Goal: Information Seeking & Learning: Find specific fact

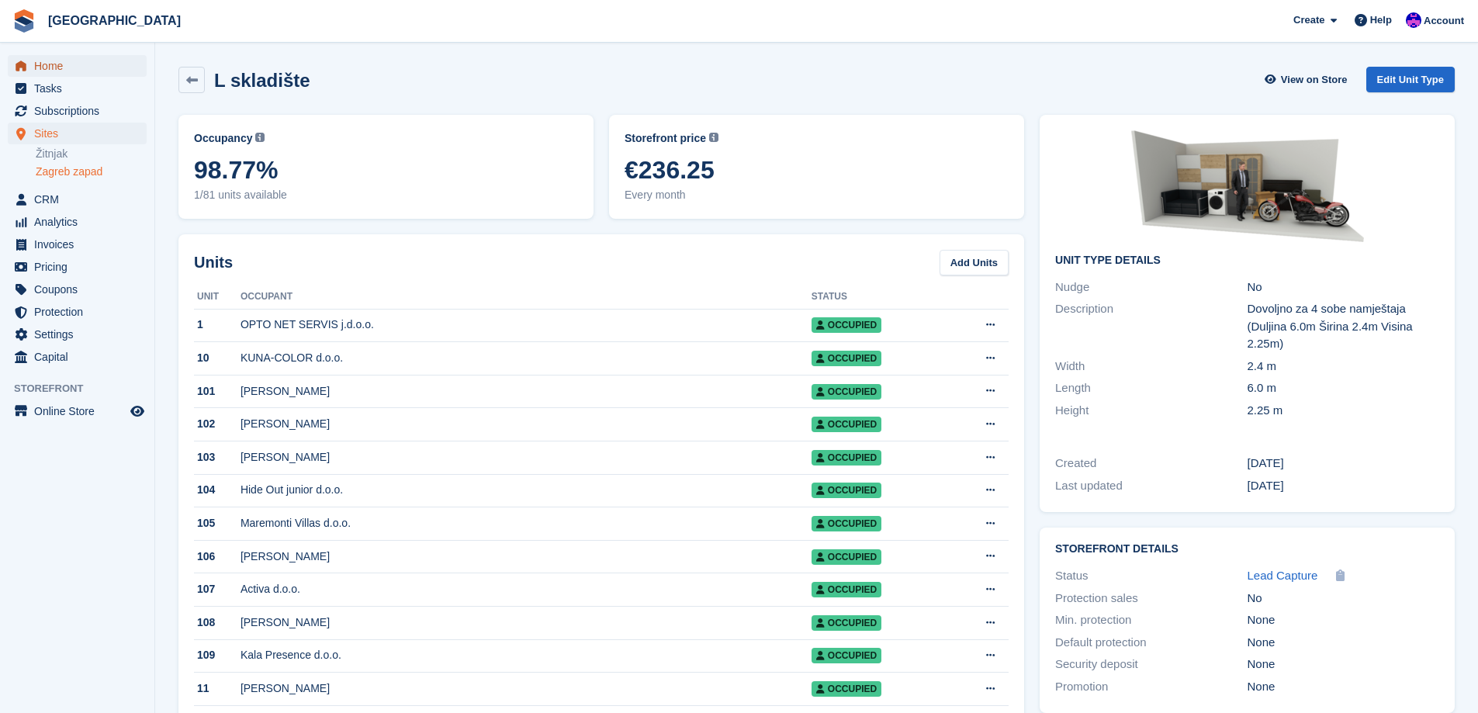
click at [62, 56] on span "Home" at bounding box center [80, 66] width 93 height 22
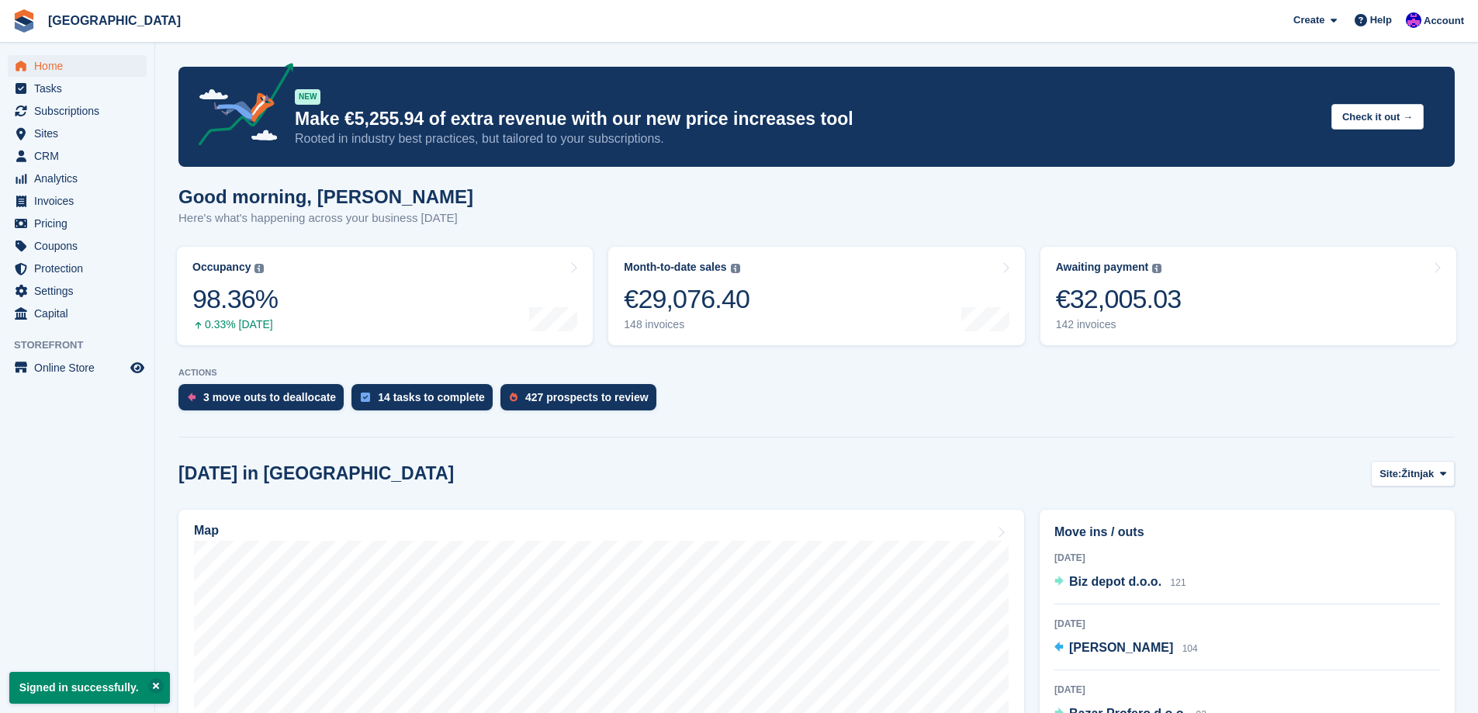
scroll to position [310, 0]
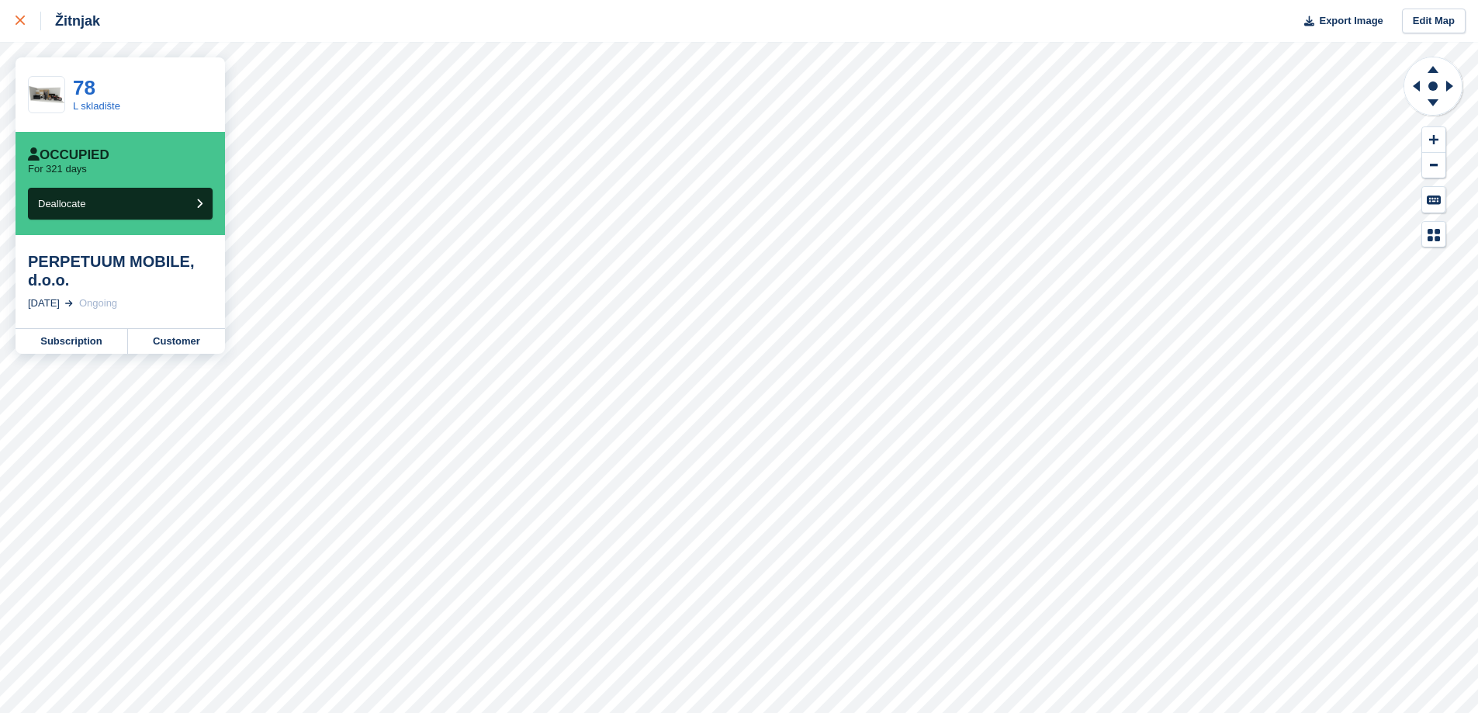
click at [29, 16] on div at bounding box center [29, 21] width 26 height 19
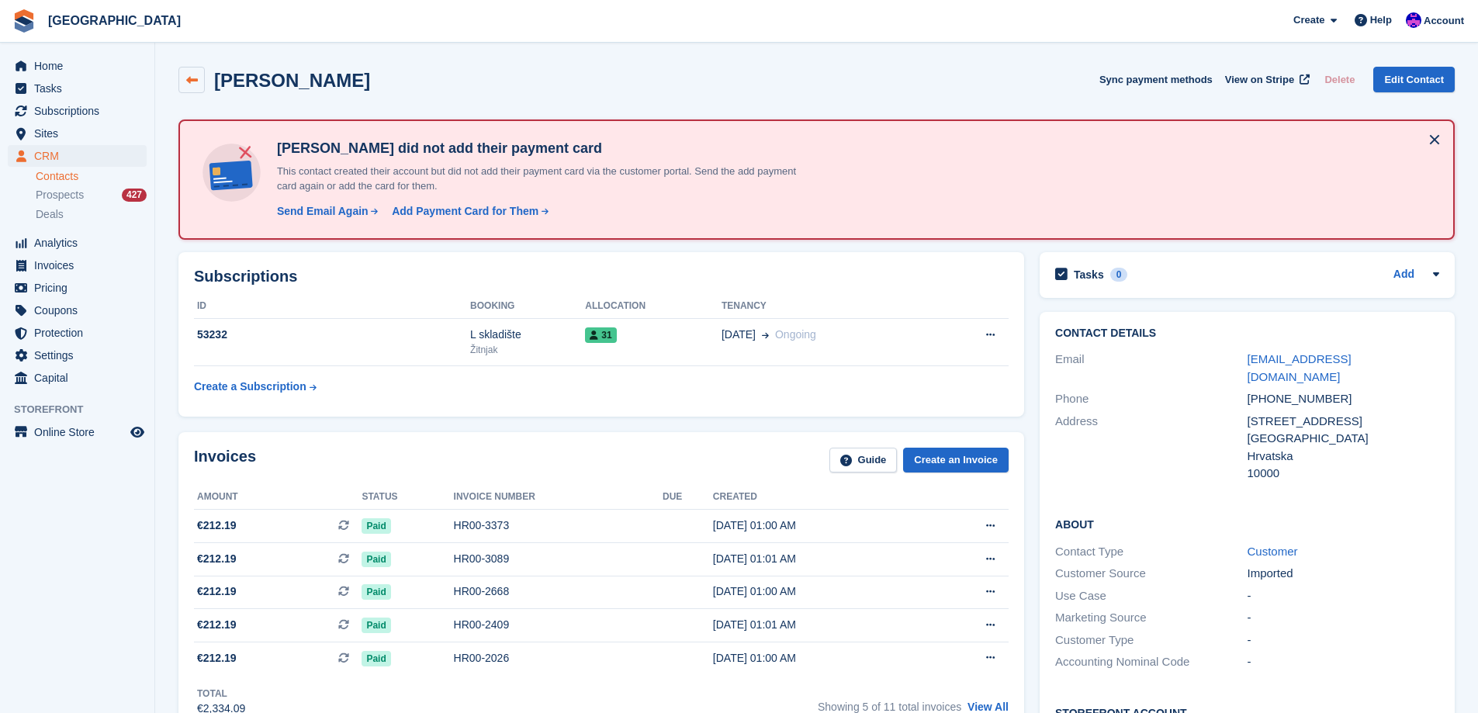
drag, startPoint x: 347, startPoint y: 85, endPoint x: 190, endPoint y: 78, distance: 157.6
click at [190, 78] on div "Kadić Altijana Sync payment methods View on Stripe Delete Edit Contact" at bounding box center [816, 80] width 1276 height 26
copy div "Kadić Altijana"
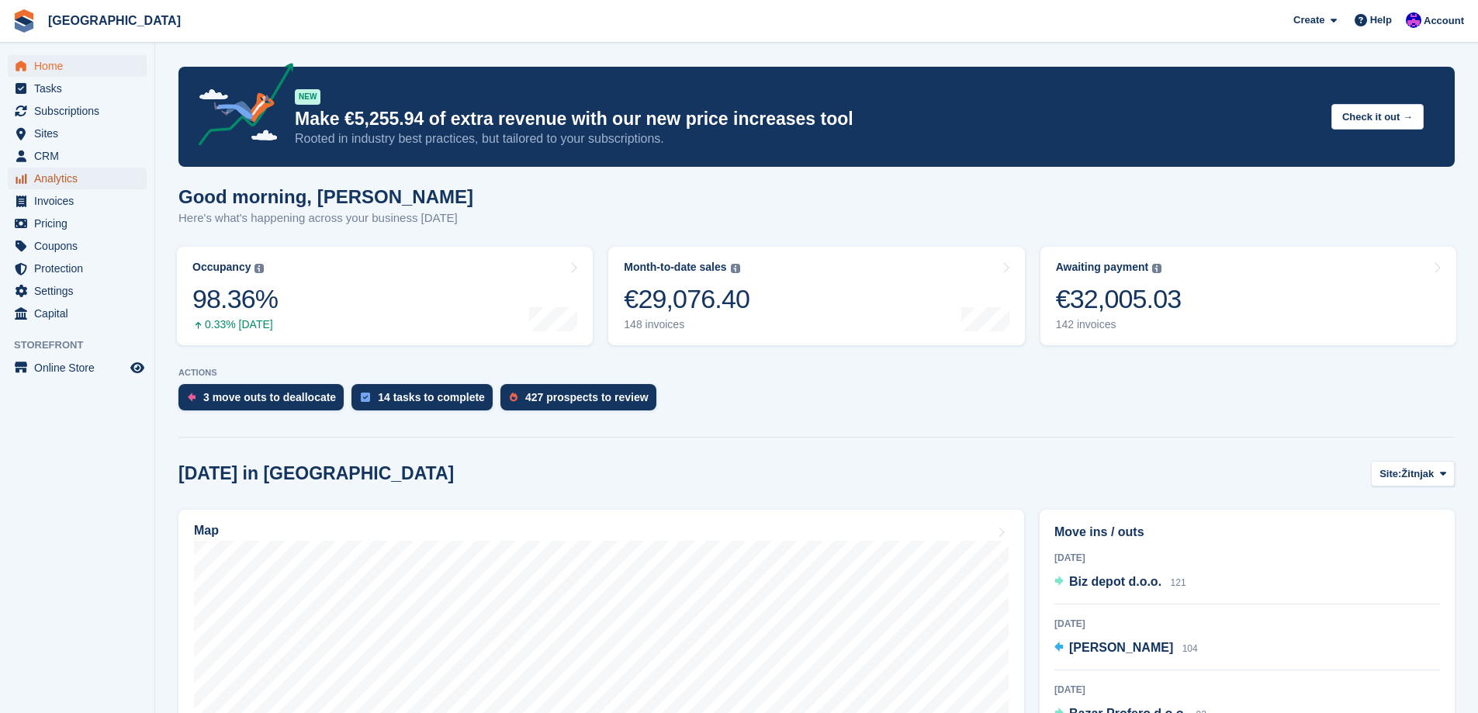
click at [90, 169] on span "Analytics" at bounding box center [80, 179] width 93 height 22
click at [79, 206] on span "Invoices" at bounding box center [80, 201] width 93 height 22
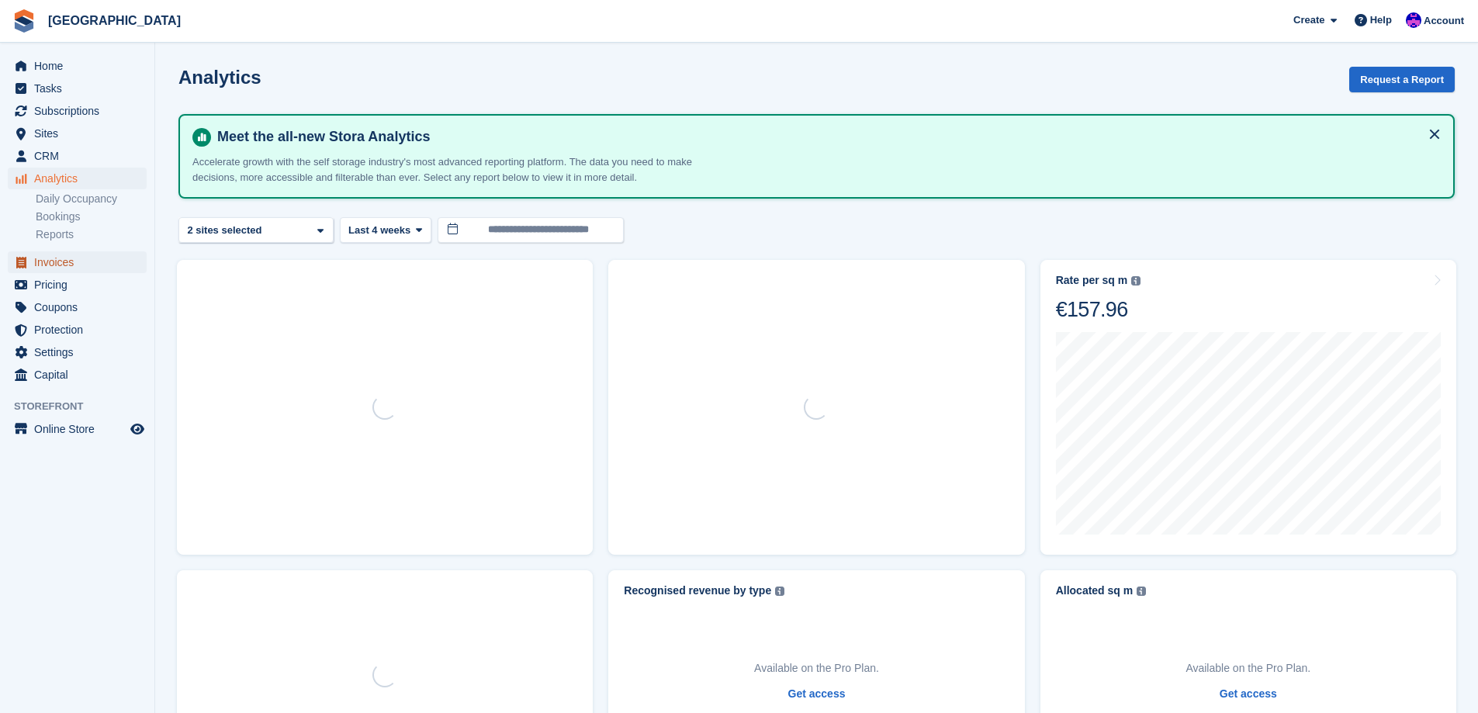
click at [60, 262] on span "Invoices" at bounding box center [80, 262] width 93 height 22
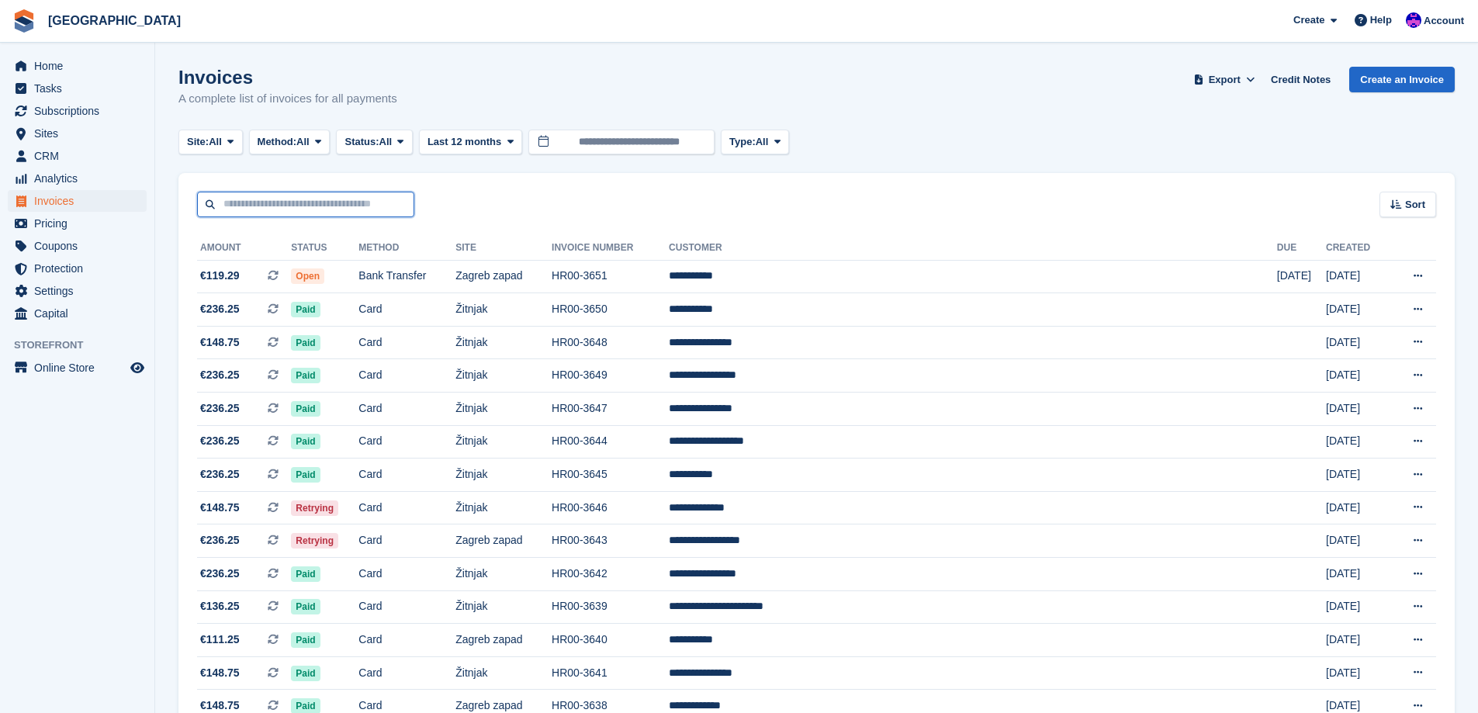
click at [286, 209] on input "text" at bounding box center [305, 205] width 217 height 26
type input "*******"
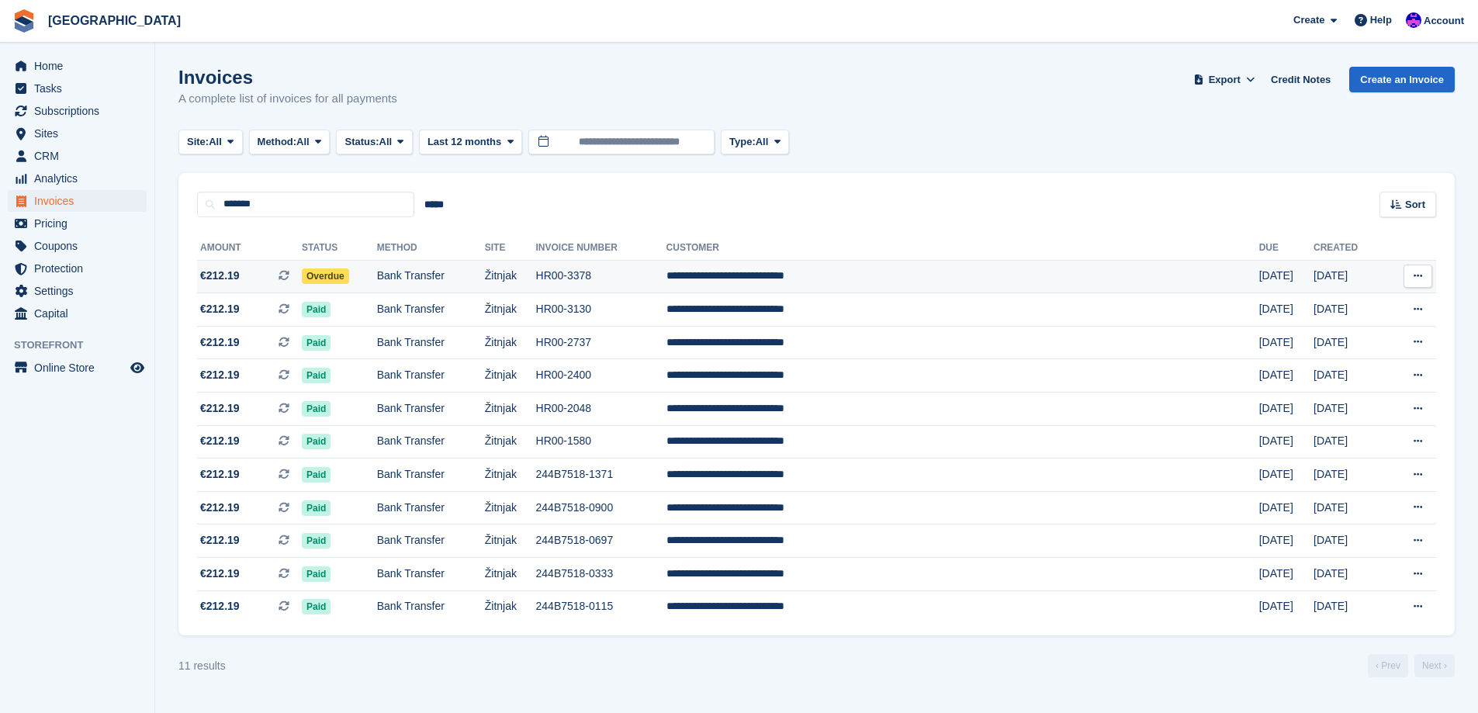
click at [536, 275] on td "Žitnjak" at bounding box center [510, 276] width 51 height 33
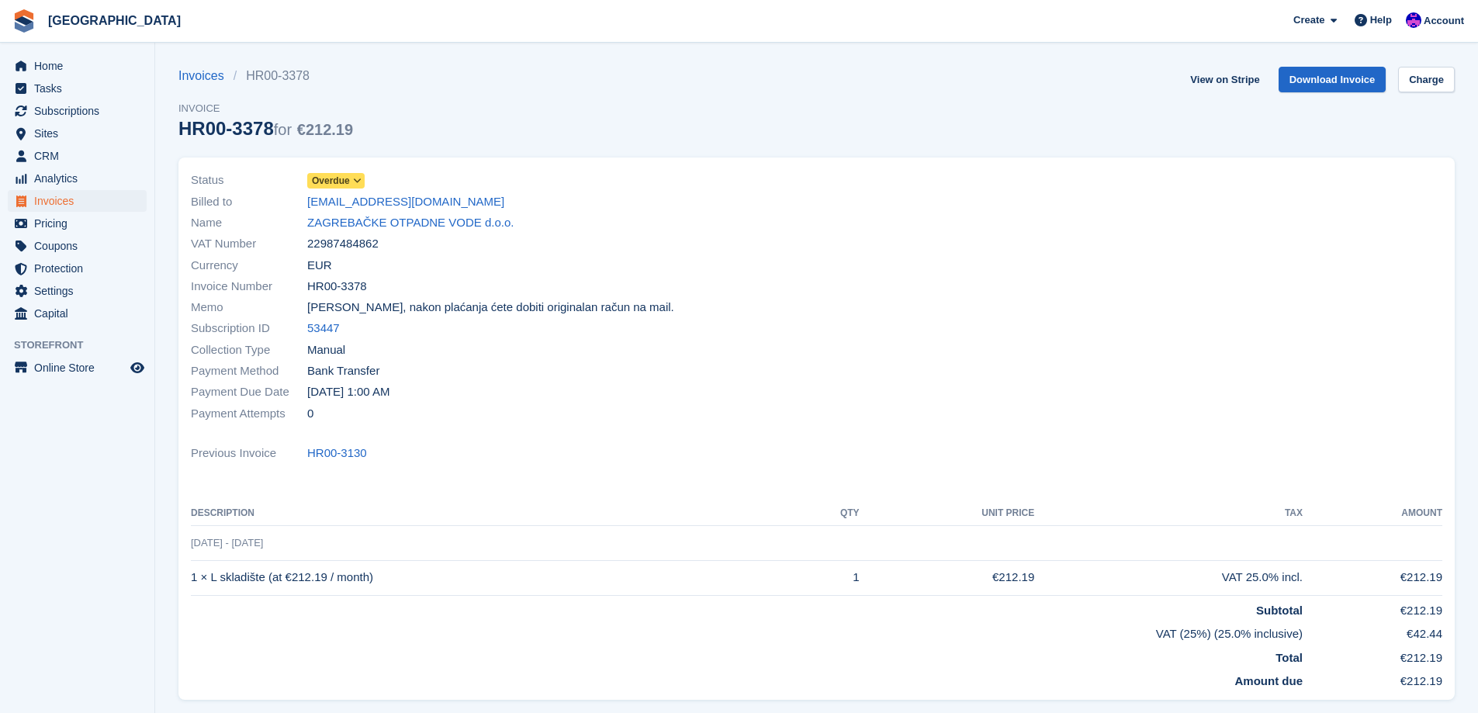
click at [351, 179] on span at bounding box center [357, 181] width 12 height 12
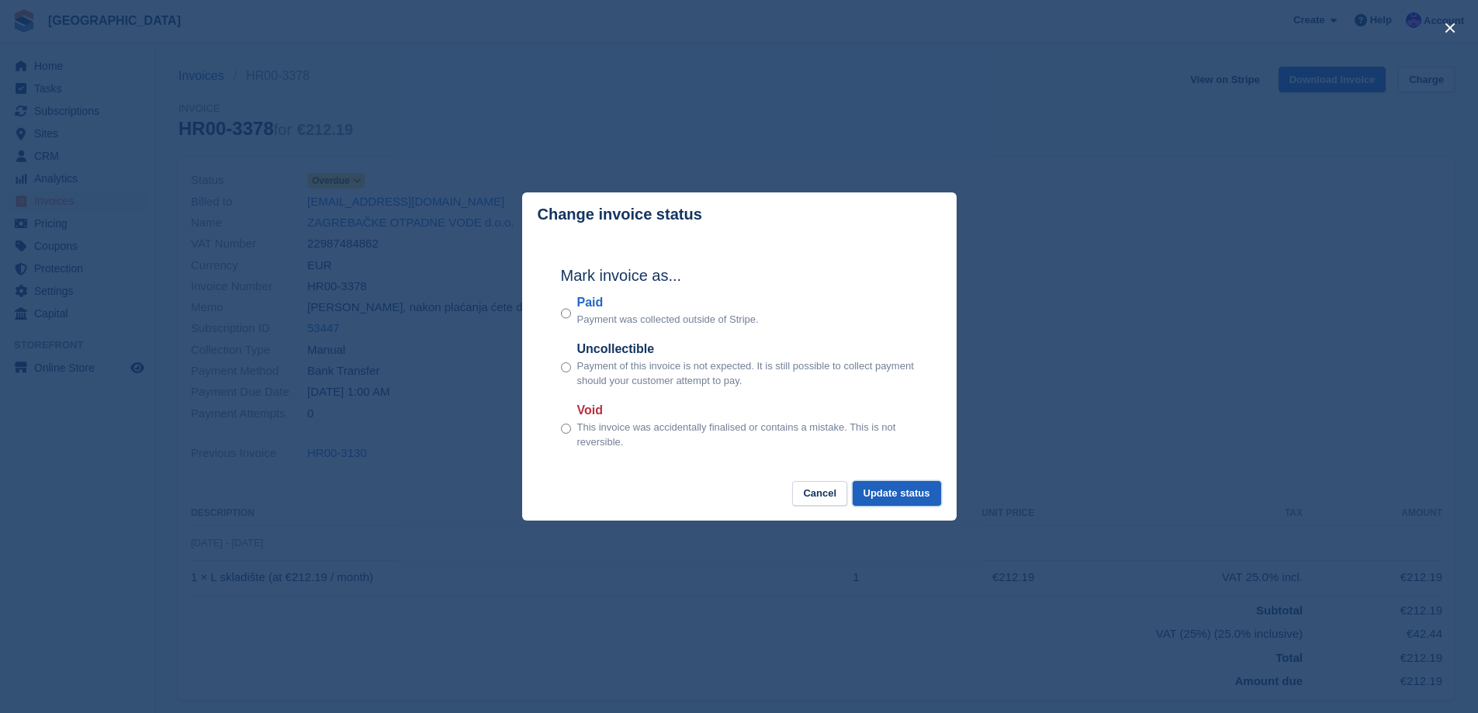
click at [921, 501] on button "Update status" at bounding box center [896, 494] width 88 height 26
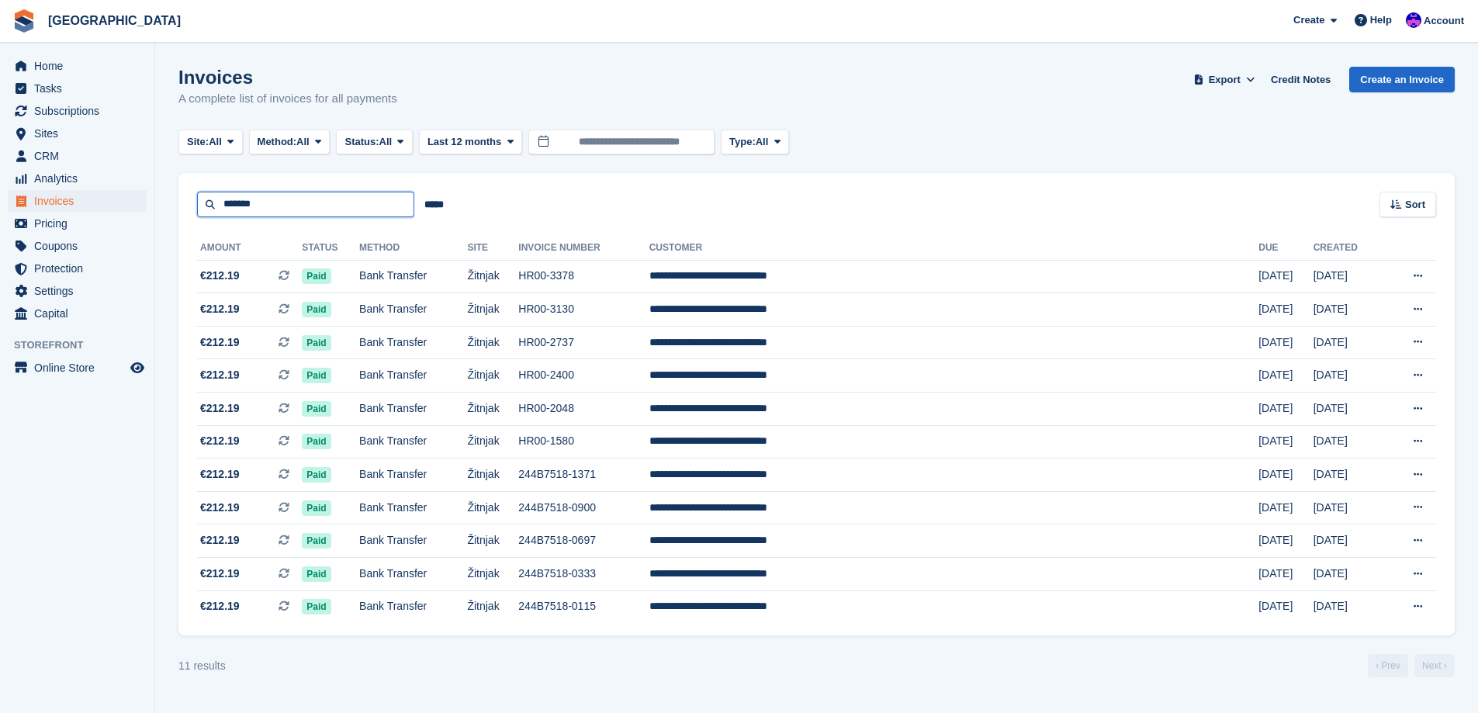
click at [282, 202] on input "*******" at bounding box center [305, 205] width 217 height 26
type input "*****"
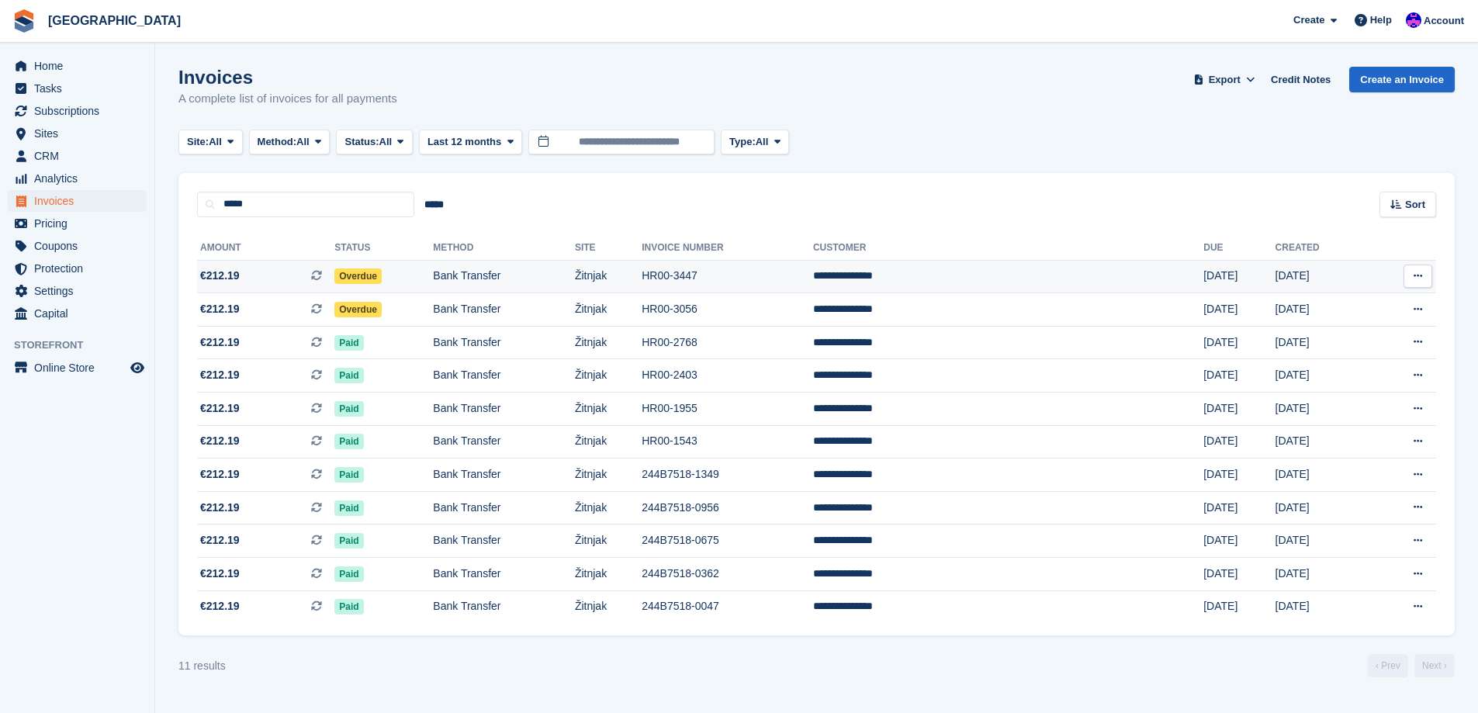
click at [990, 278] on td "**********" at bounding box center [1008, 276] width 390 height 33
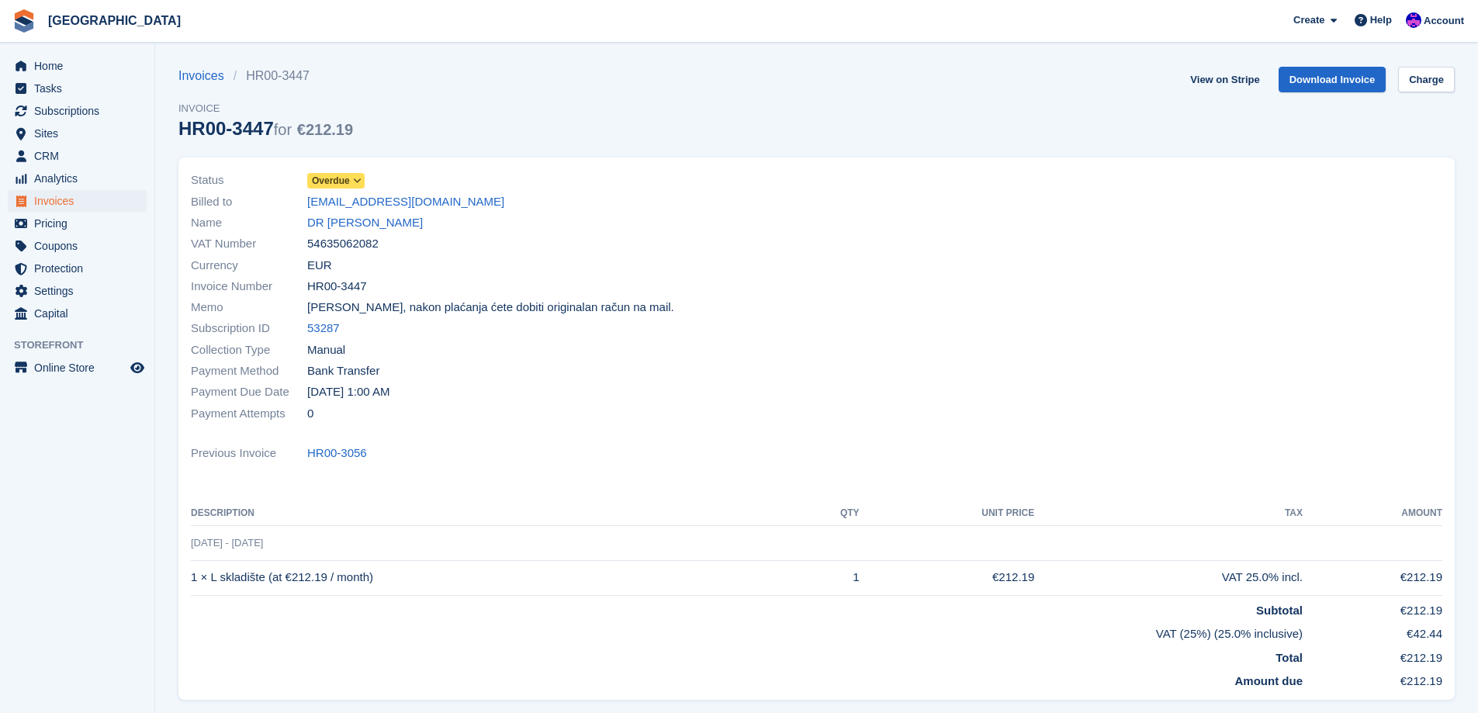
click at [344, 176] on span "Overdue" at bounding box center [331, 181] width 38 height 14
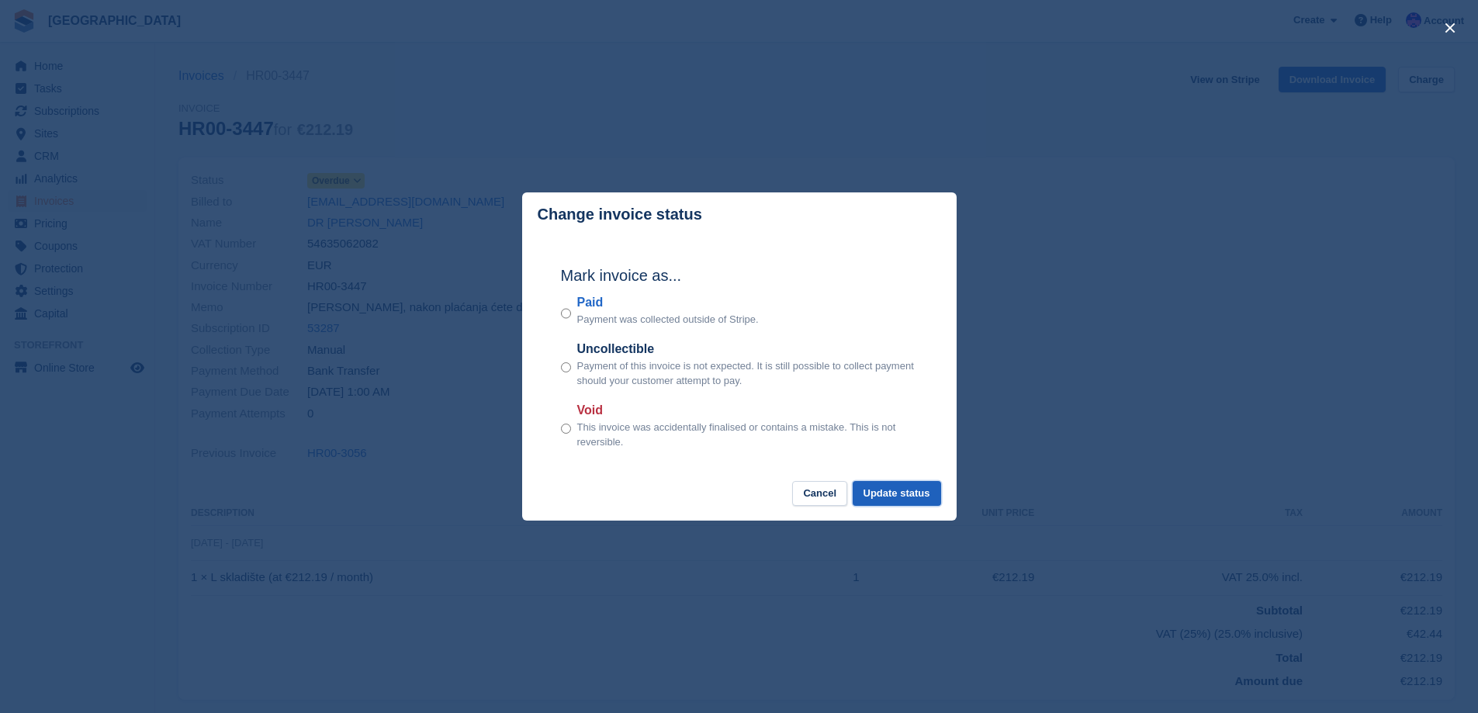
click at [911, 499] on button "Update status" at bounding box center [896, 494] width 88 height 26
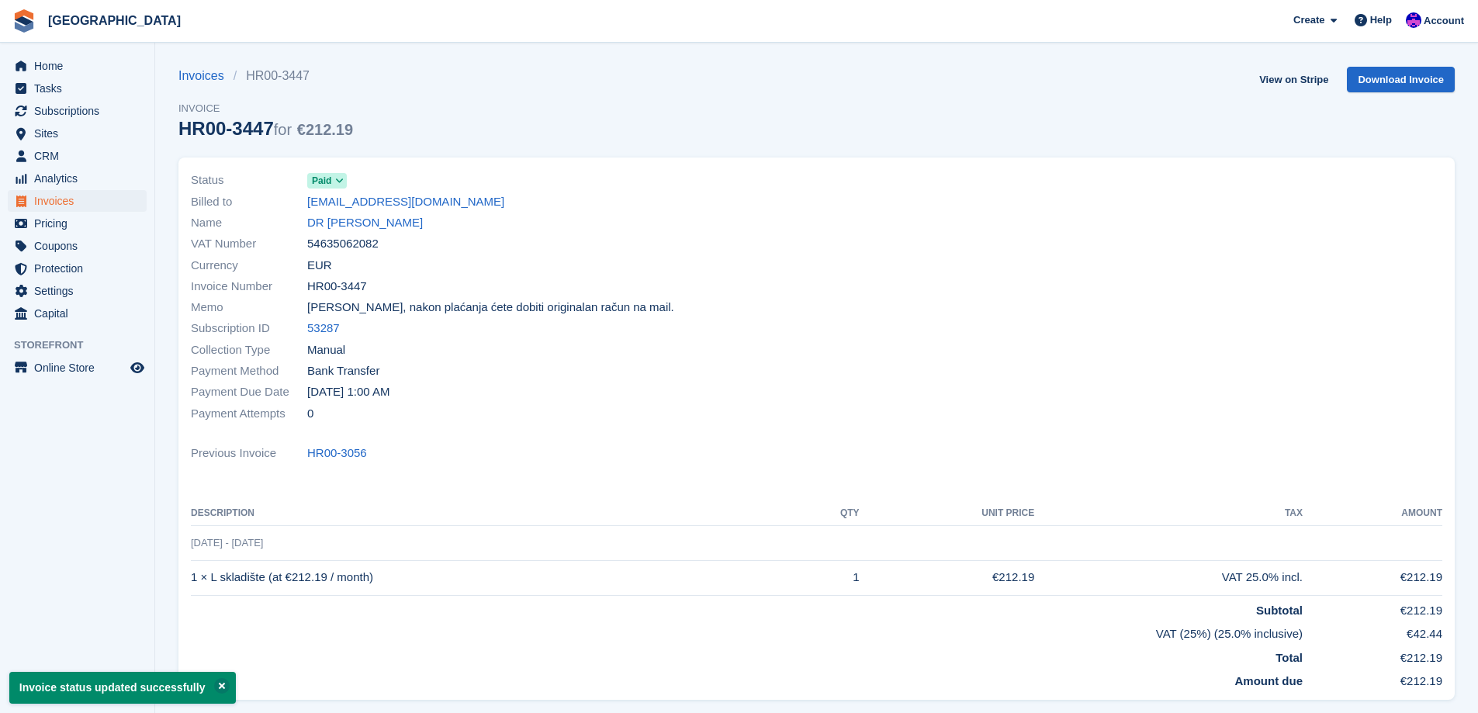
click at [827, 115] on div "Invoices HR00-3447 Invoice HR00-3447 for €212.19 View on Stripe Download Invoice" at bounding box center [816, 112] width 1276 height 91
click at [89, 194] on span "Invoices" at bounding box center [80, 201] width 93 height 22
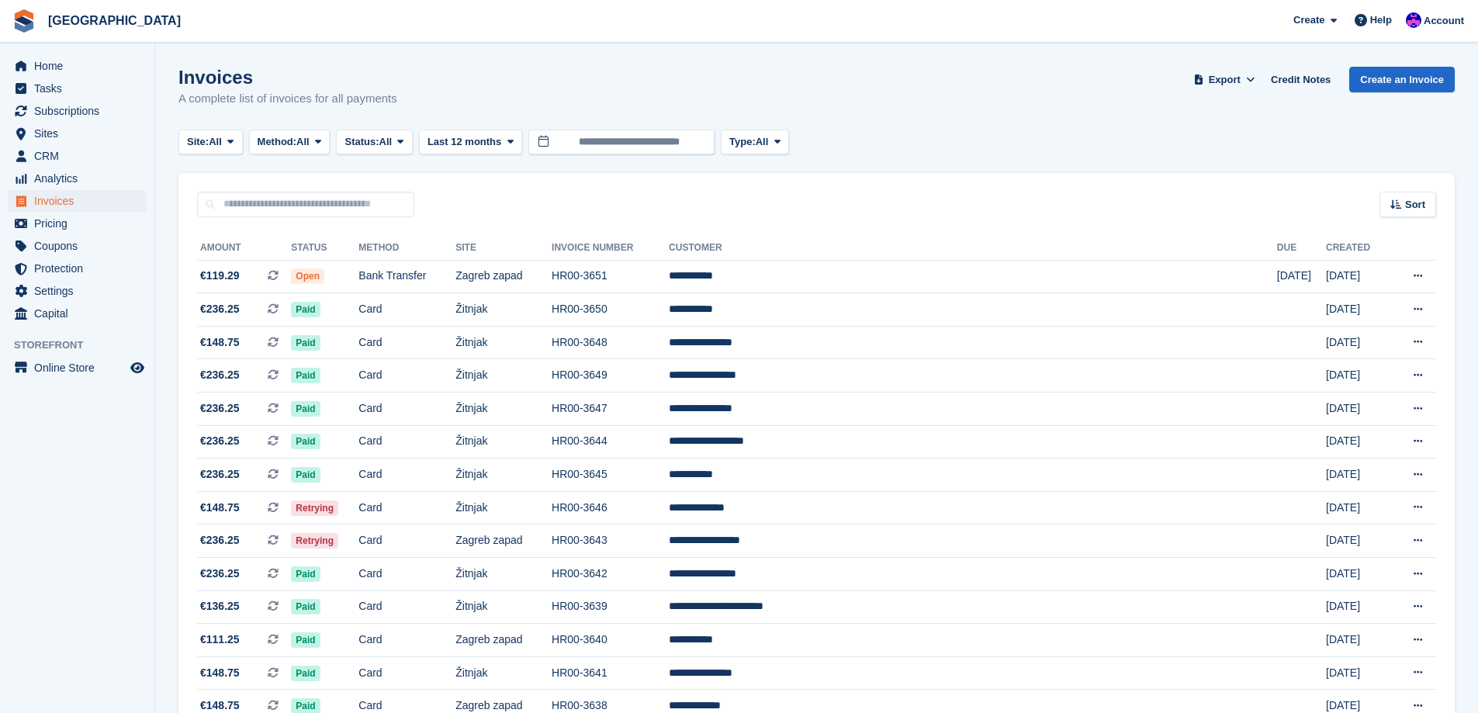
click at [261, 202] on input "text" at bounding box center [305, 205] width 217 height 26
type input "*****"
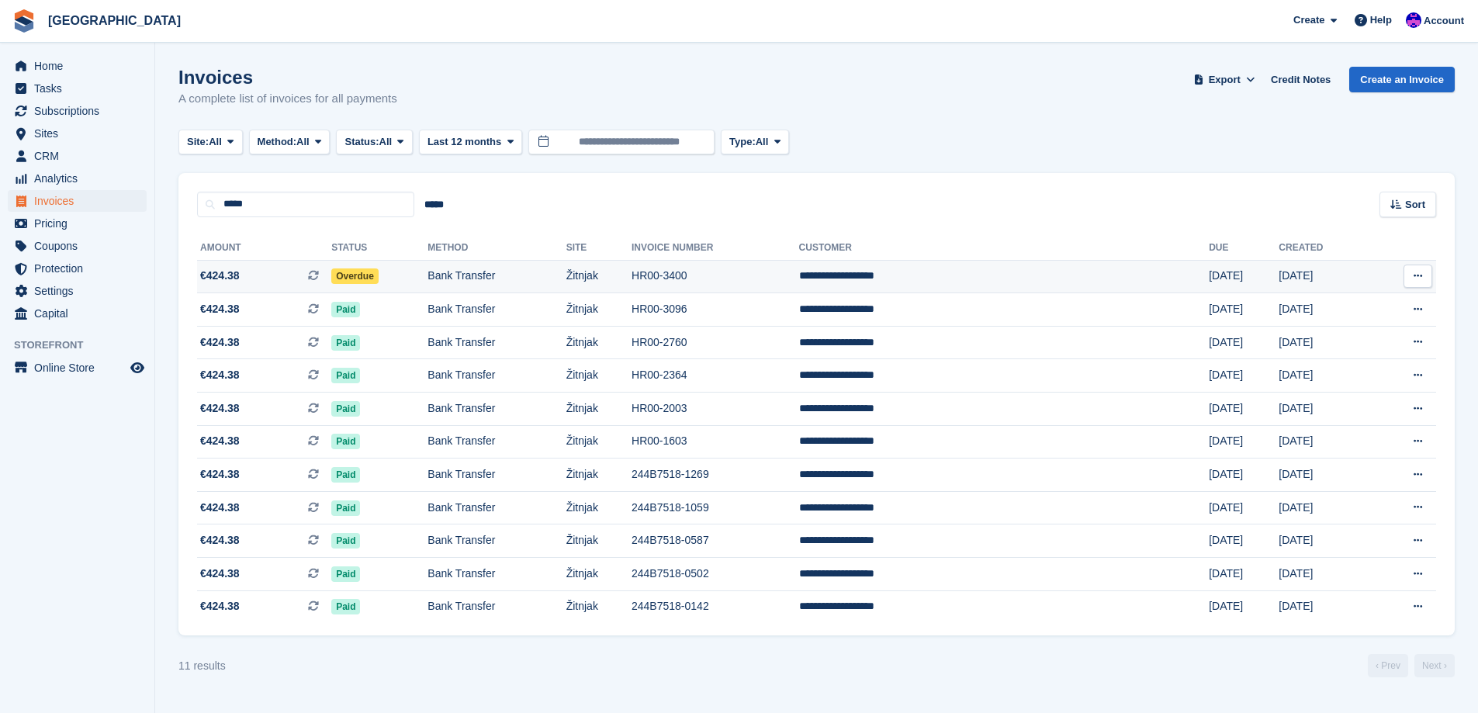
click at [557, 266] on td "Bank Transfer" at bounding box center [496, 276] width 138 height 33
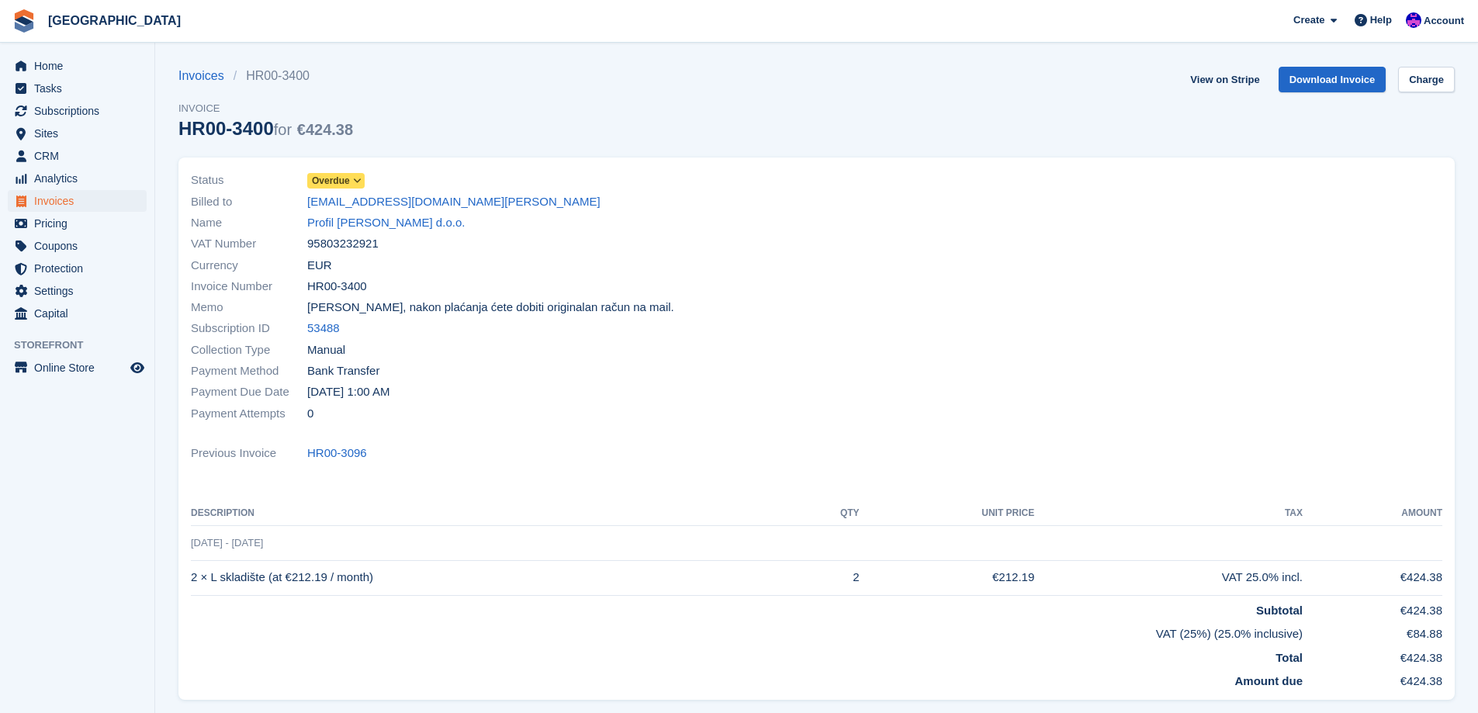
click at [354, 179] on icon at bounding box center [357, 180] width 9 height 9
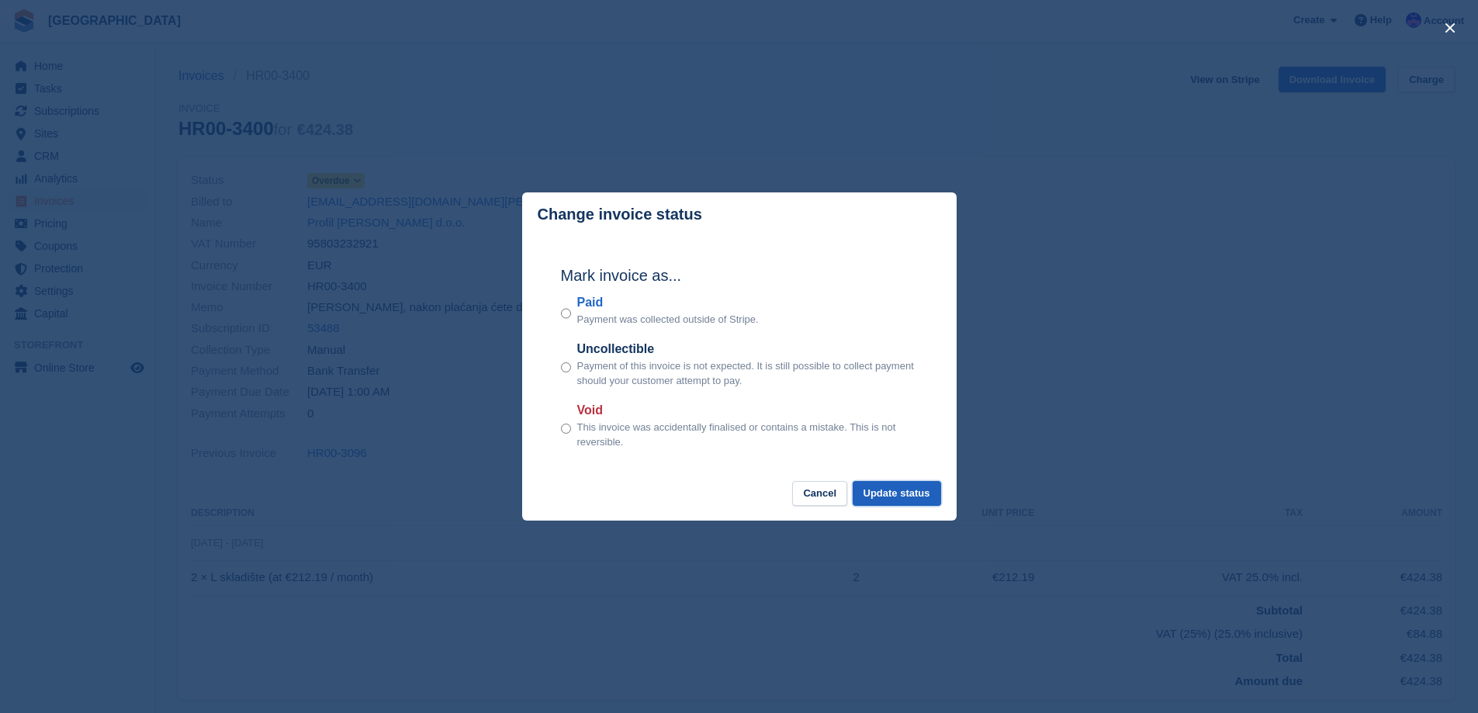
click at [882, 489] on button "Update status" at bounding box center [896, 494] width 88 height 26
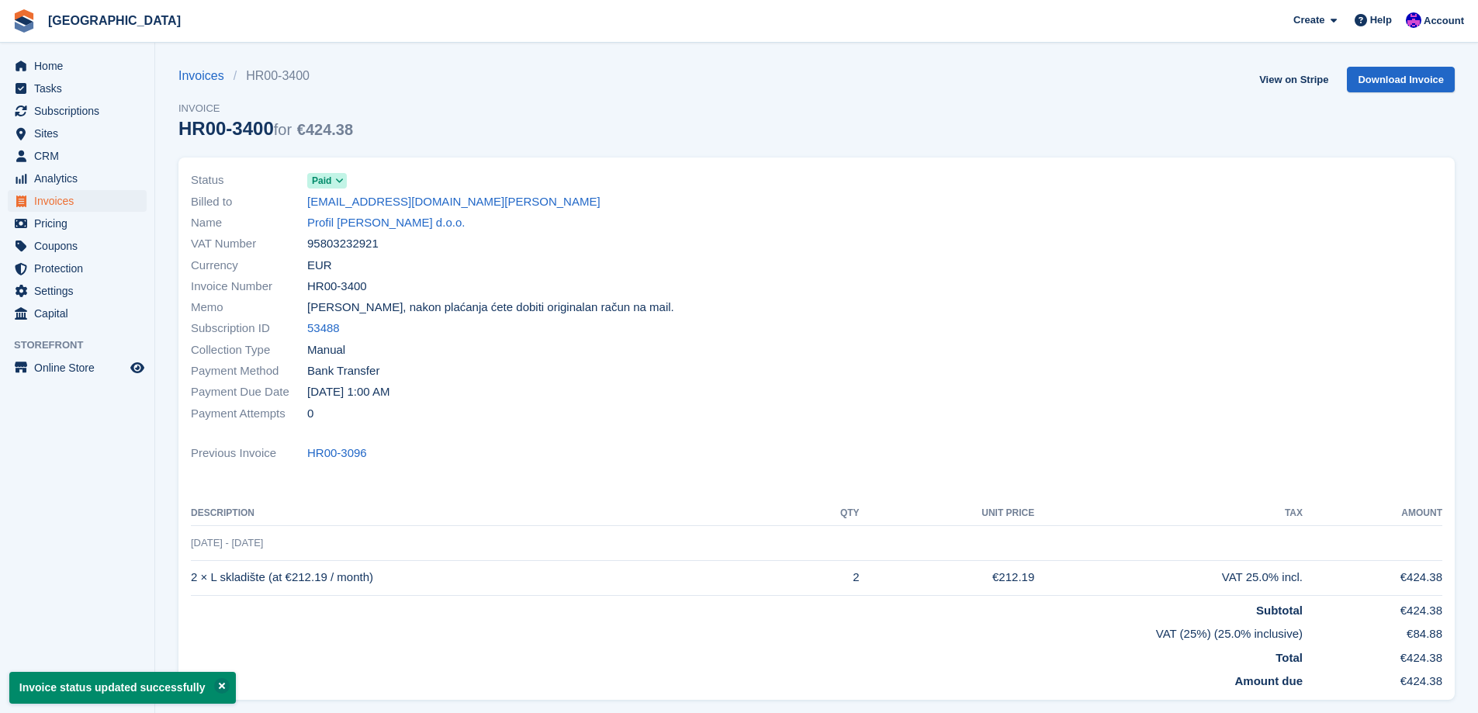
click at [1049, 139] on div "Invoices HR00-3400 Invoice HR00-3400 for €424.38 View on Stripe Download Invoice" at bounding box center [816, 112] width 1276 height 91
click at [40, 73] on span "Home" at bounding box center [80, 66] width 93 height 22
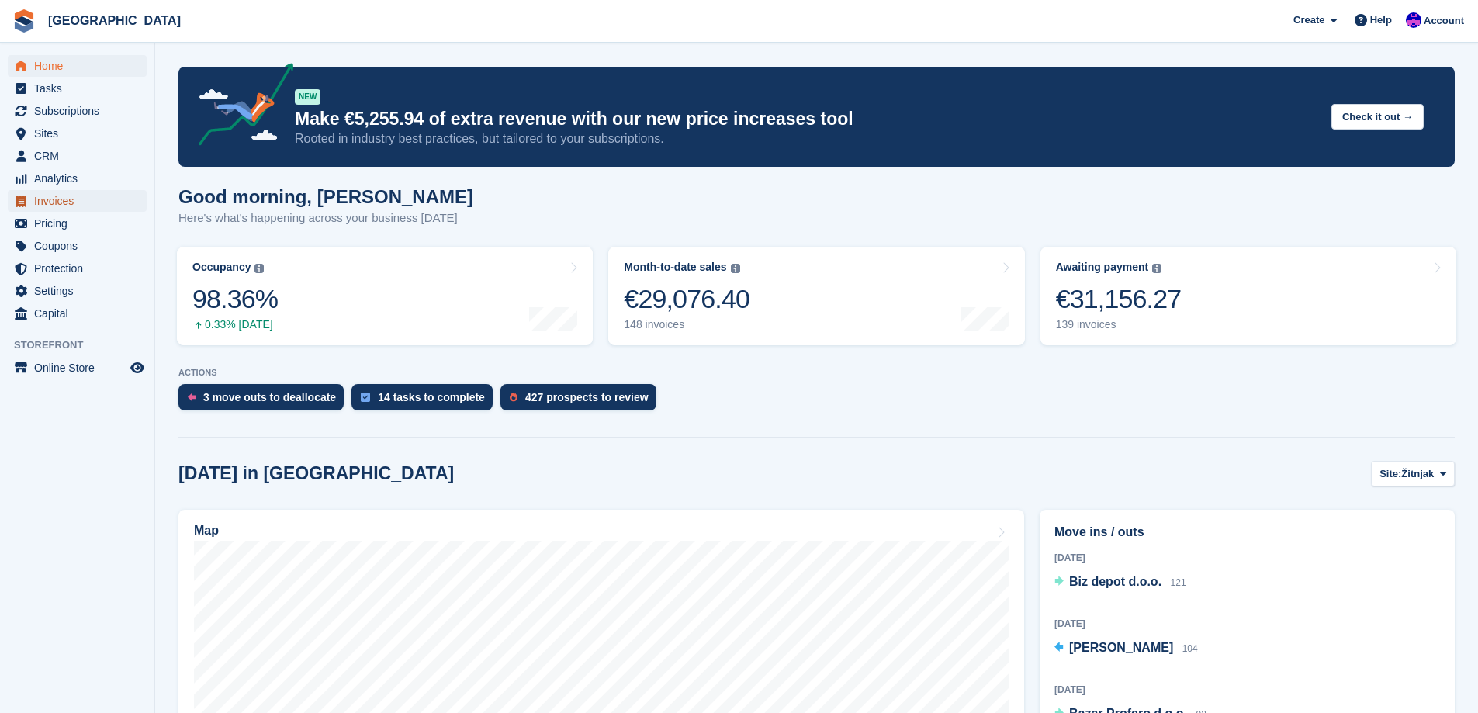
click at [74, 203] on span "Invoices" at bounding box center [80, 201] width 93 height 22
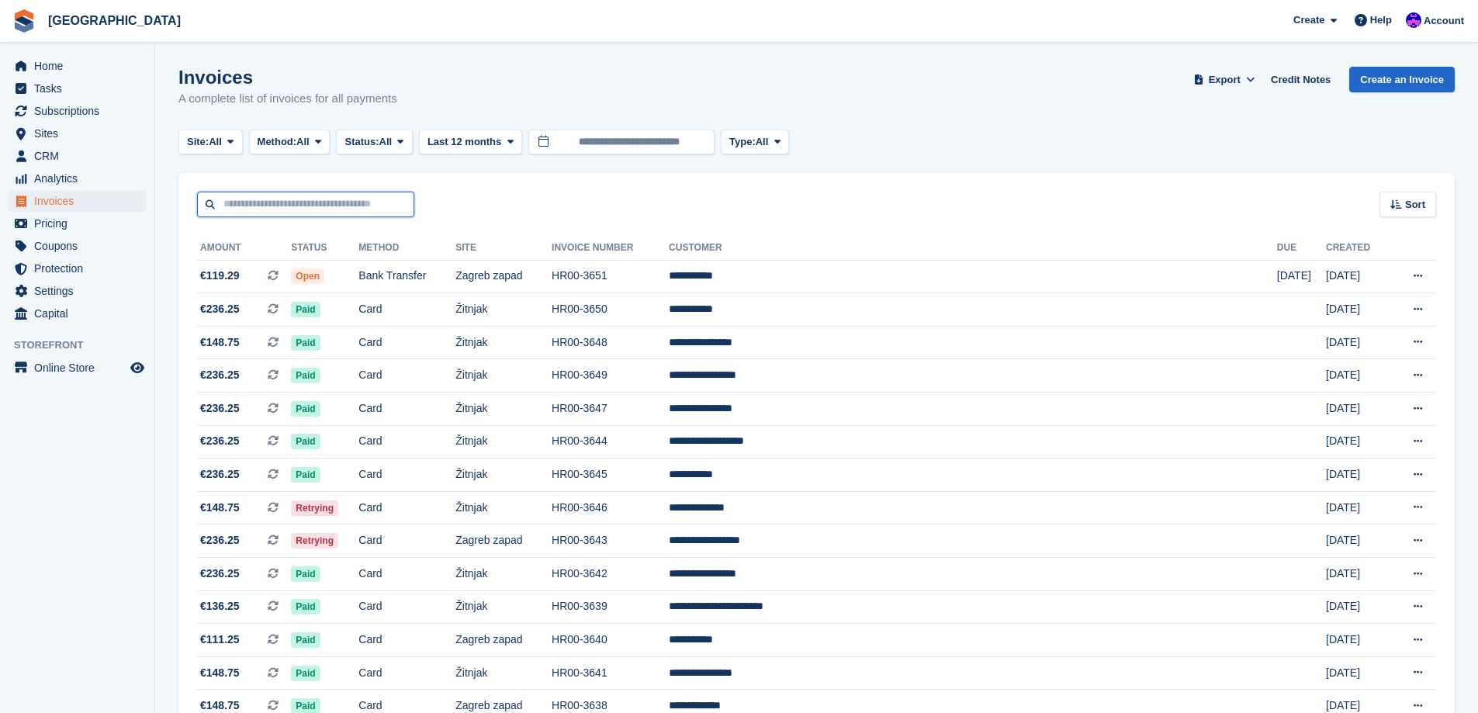
click at [299, 212] on input "text" at bounding box center [305, 205] width 217 height 26
type input "******"
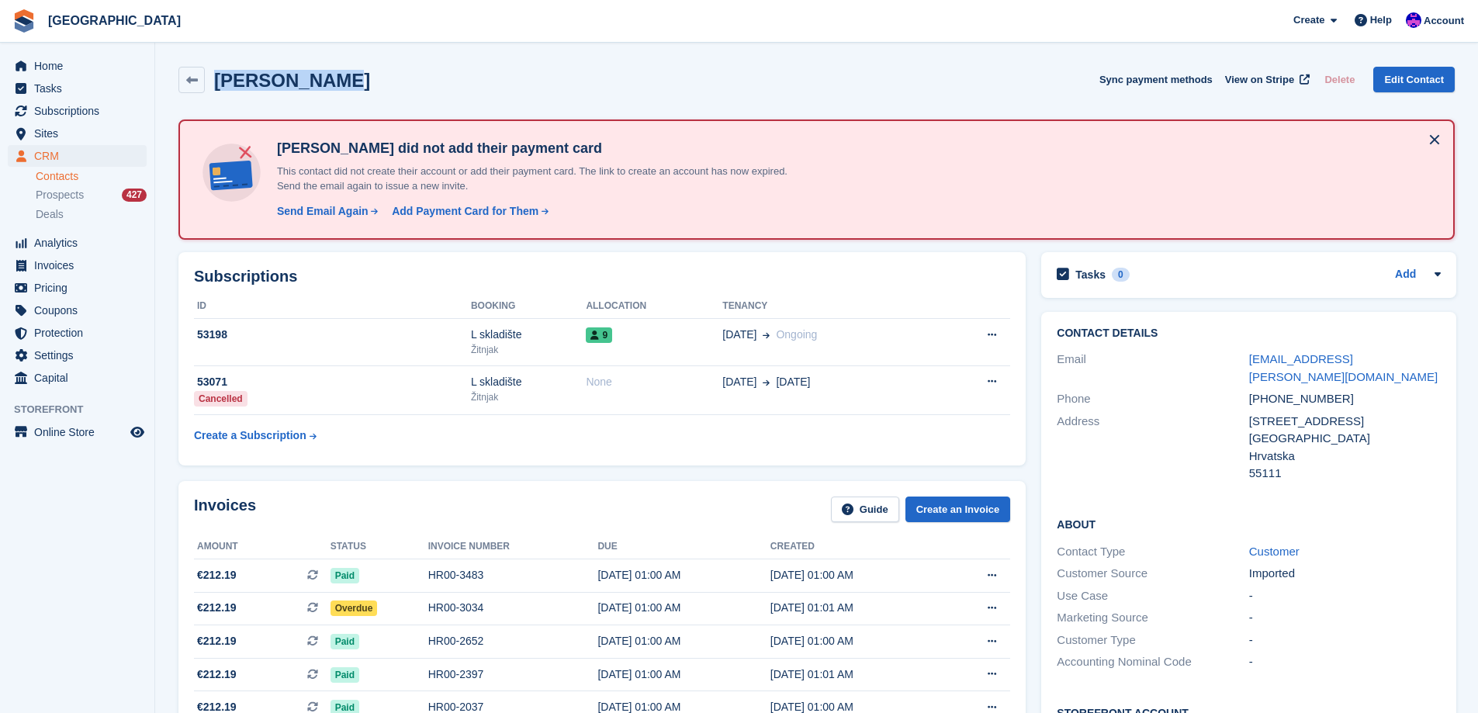
drag, startPoint x: 351, startPoint y: 88, endPoint x: 216, endPoint y: 81, distance: 135.2
click at [216, 81] on div "Eva Anderson Sync payment methods View on Stripe Delete Edit Contact" at bounding box center [816, 80] width 1276 height 26
copy h2 "Eva Anderson"
click at [1419, 83] on link "Edit Contact" at bounding box center [1413, 80] width 81 height 26
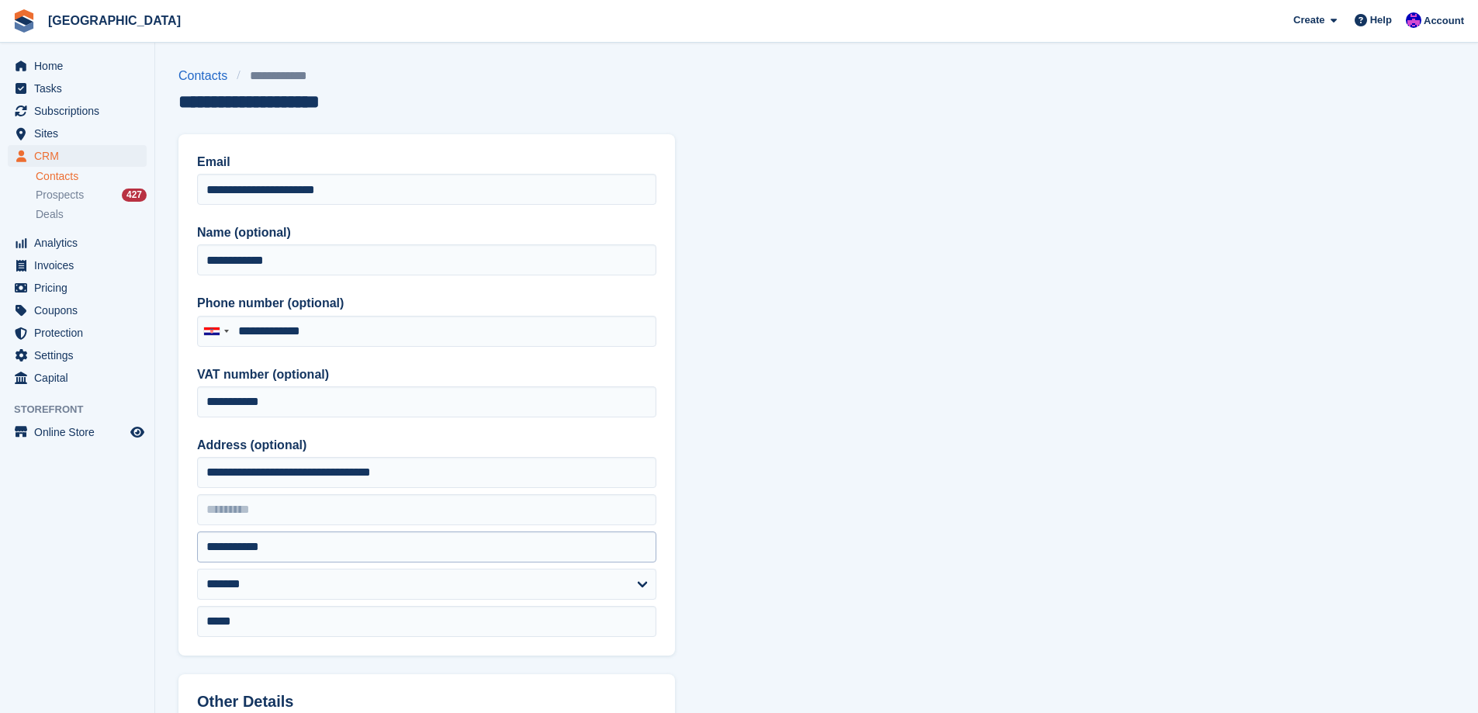
type input "**********"
click at [292, 406] on input "**********" at bounding box center [426, 401] width 459 height 31
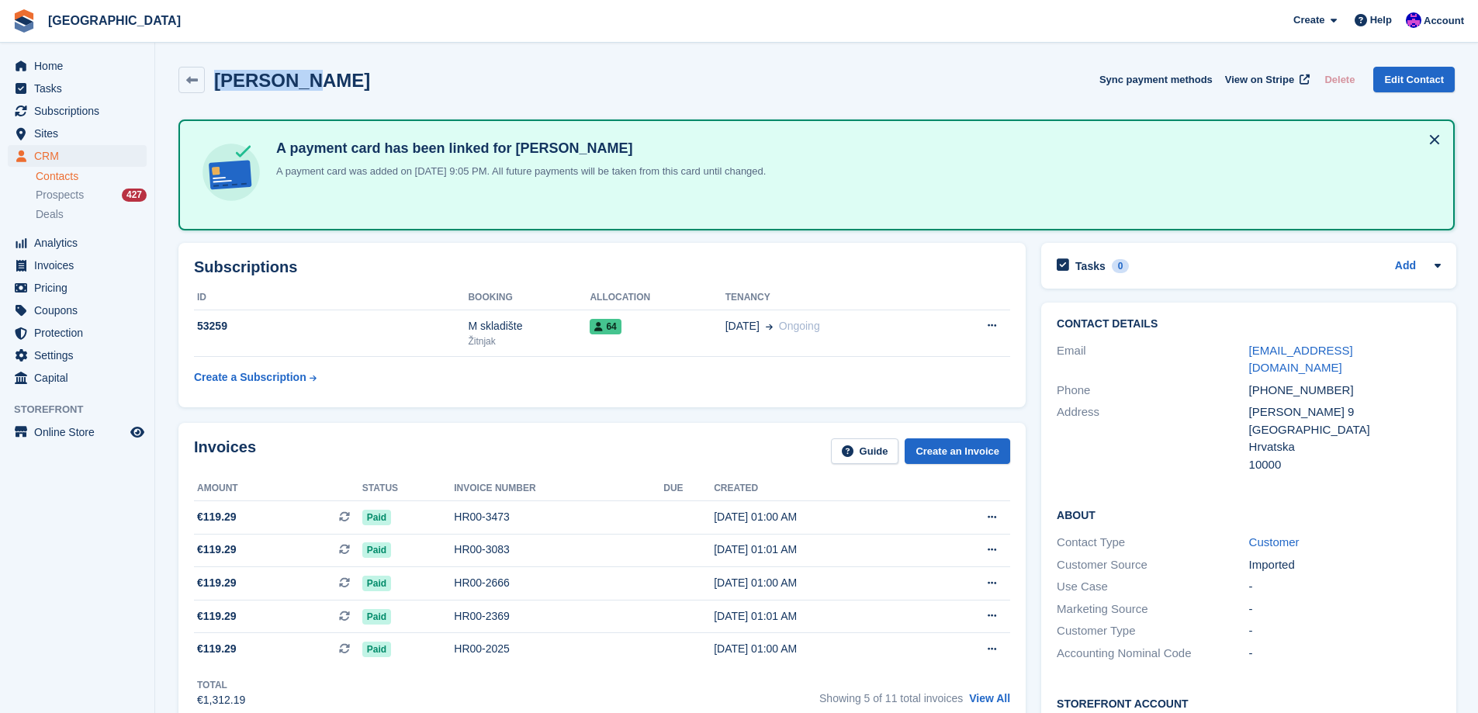
drag, startPoint x: 300, startPoint y: 83, endPoint x: 212, endPoint y: 84, distance: 88.4
click at [212, 84] on div "[PERSON_NAME] Sync payment methods View on Stripe Delete Edit Contact" at bounding box center [816, 80] width 1276 height 26
copy h2 "[PERSON_NAME]"
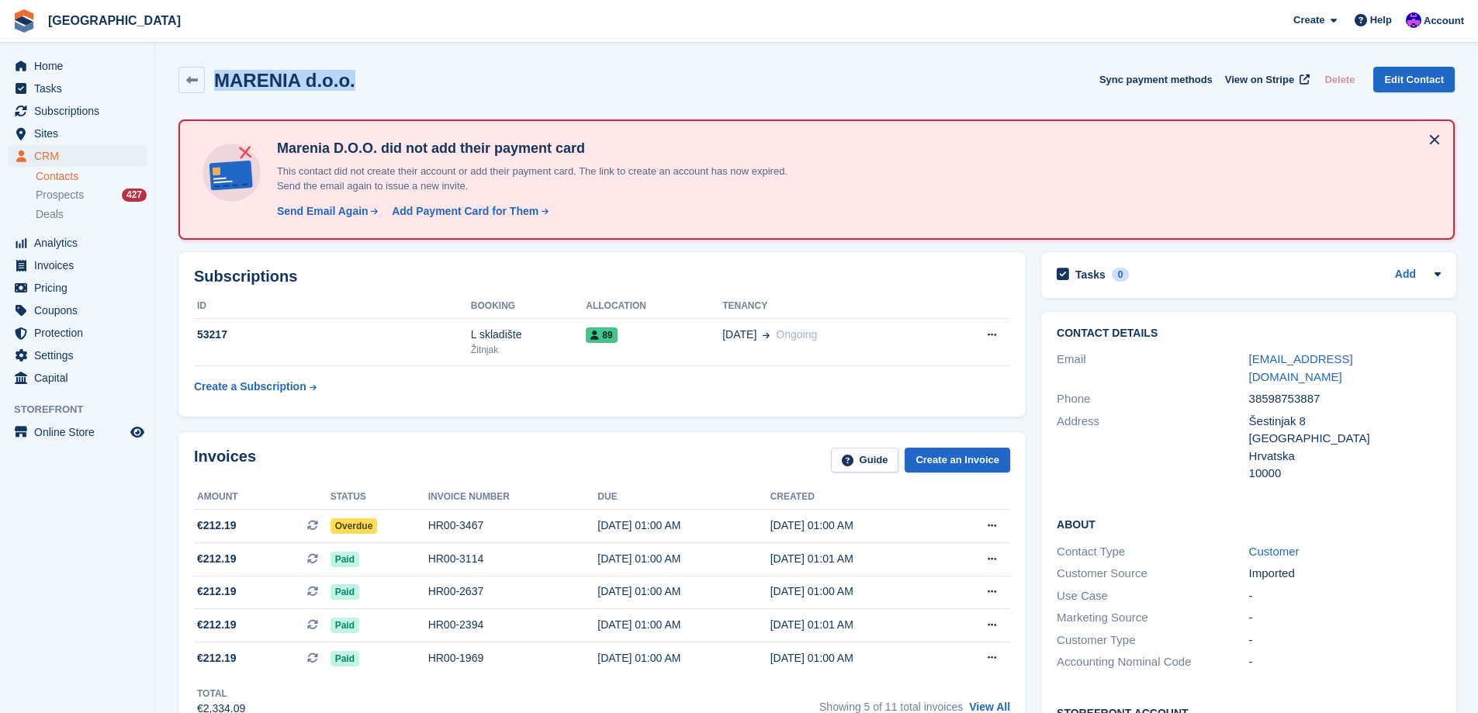
drag, startPoint x: 375, startPoint y: 81, endPoint x: 205, endPoint y: 86, distance: 169.9
click at [205, 86] on div "MARENIA d.o.o. Sync payment methods View on Stripe Delete Edit Contact" at bounding box center [816, 80] width 1276 height 26
copy h2 "MARENIA d.o.o."
drag, startPoint x: 1329, startPoint y: 377, endPoint x: 1250, endPoint y: 383, distance: 79.4
click at [1250, 390] on div "38598753887" at bounding box center [1345, 399] width 192 height 18
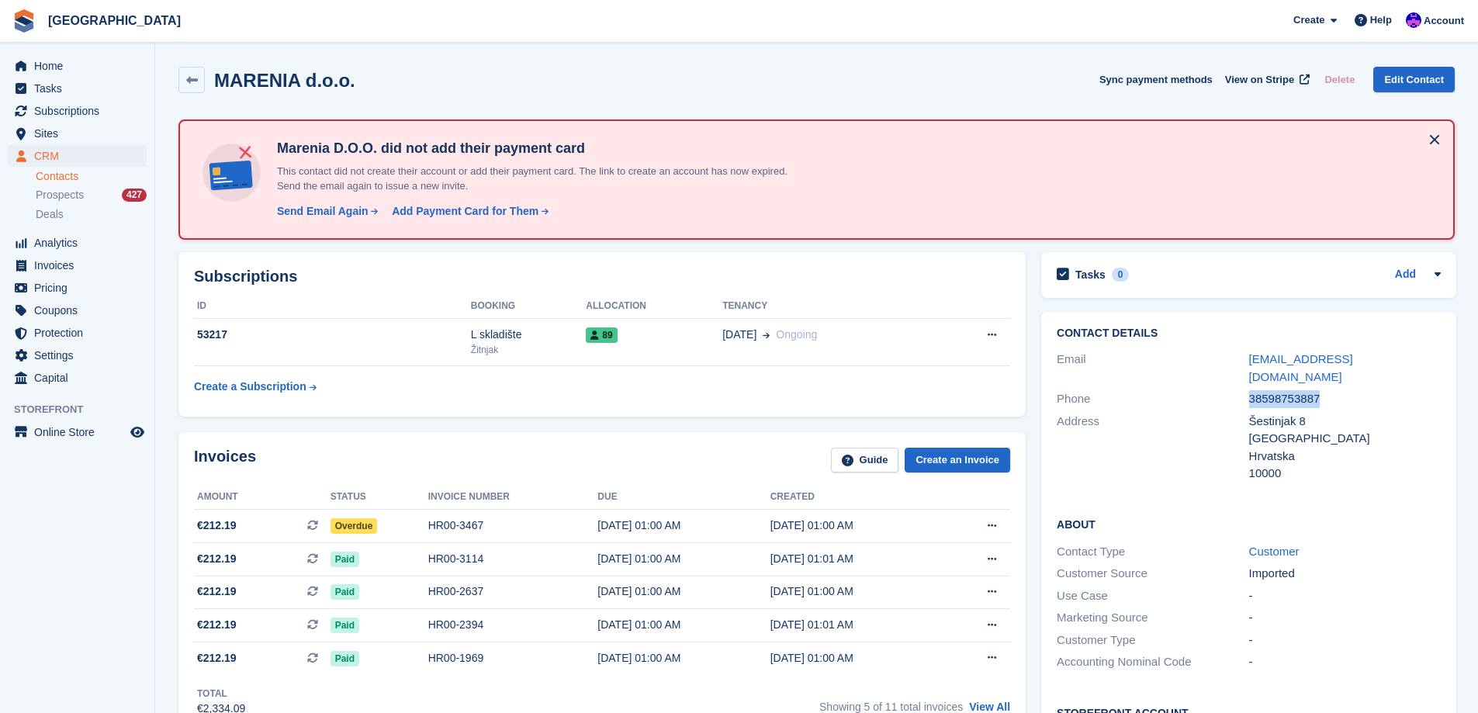
copy div "38598753887"
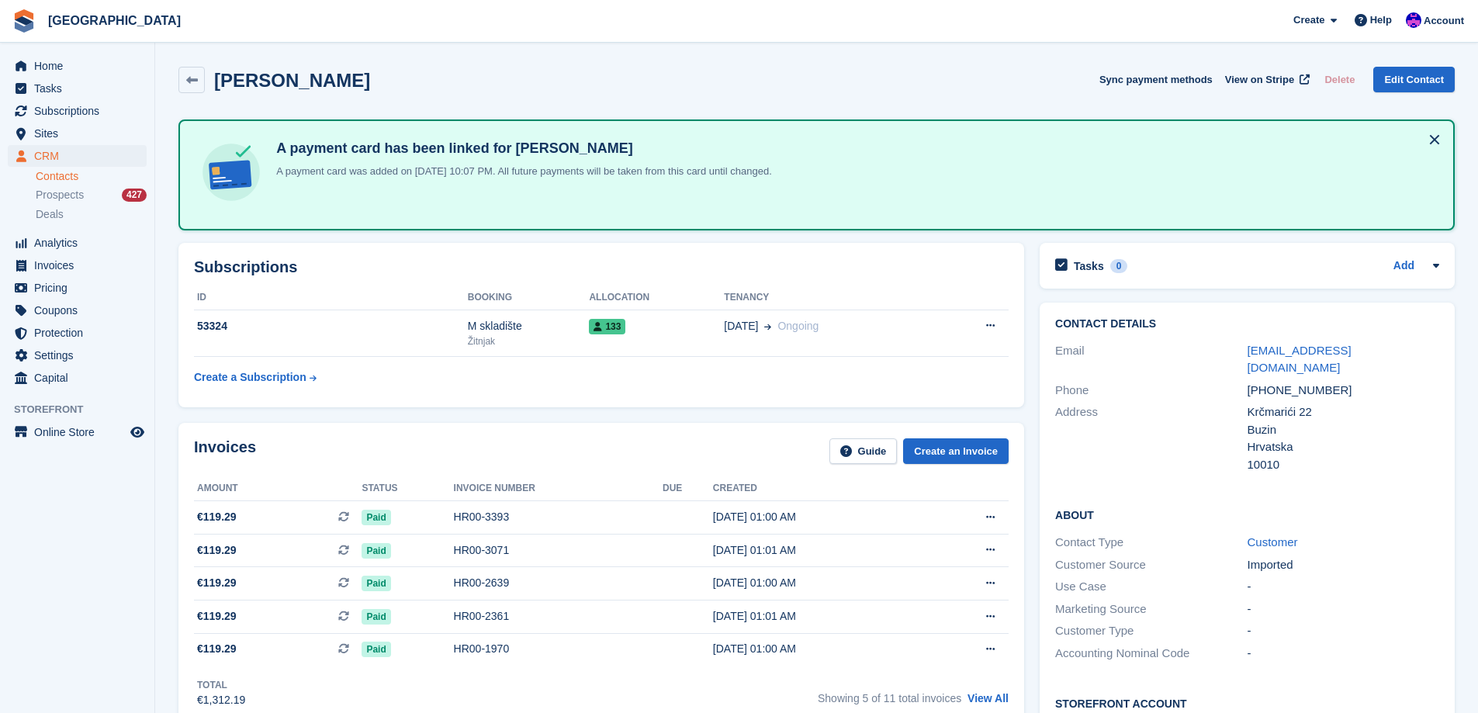
drag, startPoint x: 362, startPoint y: 79, endPoint x: 217, endPoint y: 85, distance: 145.2
click at [217, 85] on div "[PERSON_NAME] Sync payment methods View on Stripe Delete Edit Contact" at bounding box center [816, 80] width 1276 height 26
copy h2 "[PERSON_NAME]"
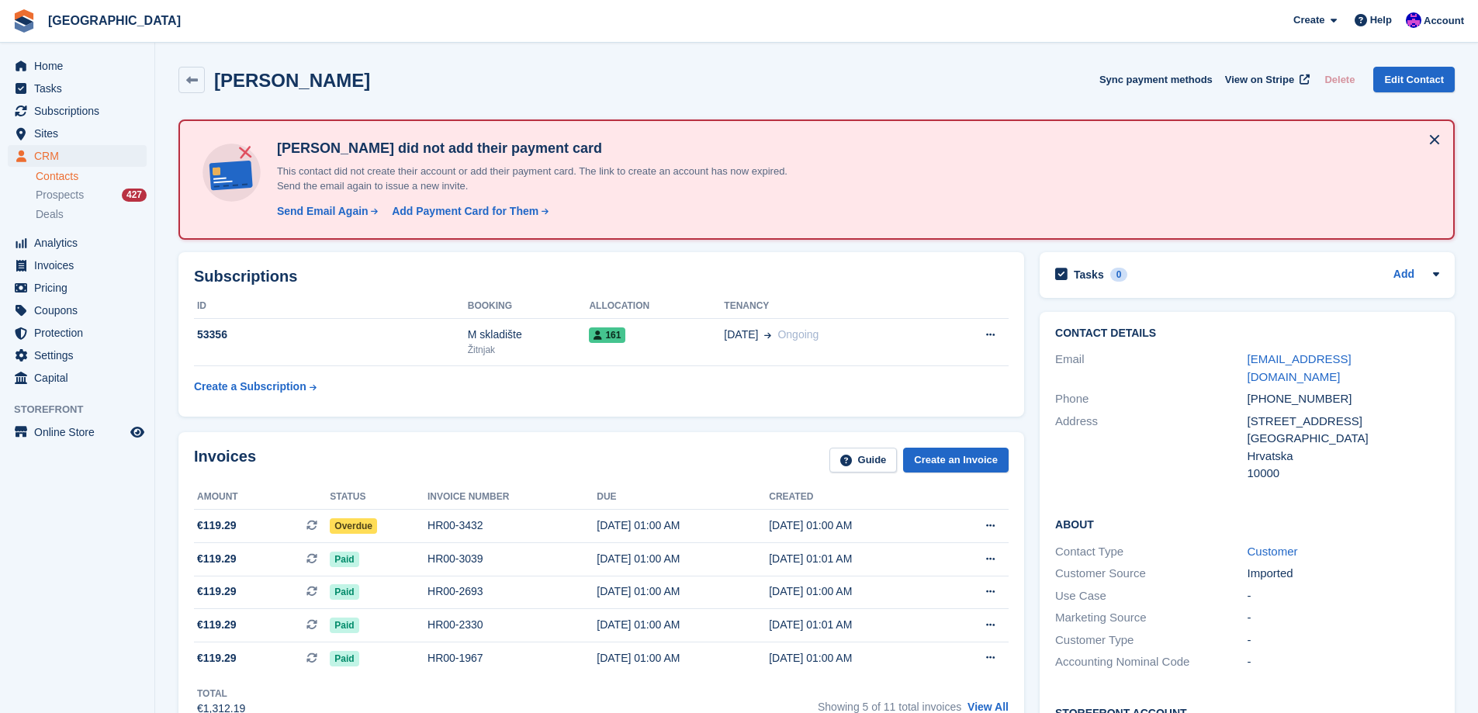
drag, startPoint x: 426, startPoint y: 85, endPoint x: 218, endPoint y: 92, distance: 208.0
click at [218, 92] on div "[PERSON_NAME] Sync payment methods View on Stripe Delete Edit Contact" at bounding box center [816, 80] width 1276 height 26
copy h2 "[PERSON_NAME]"
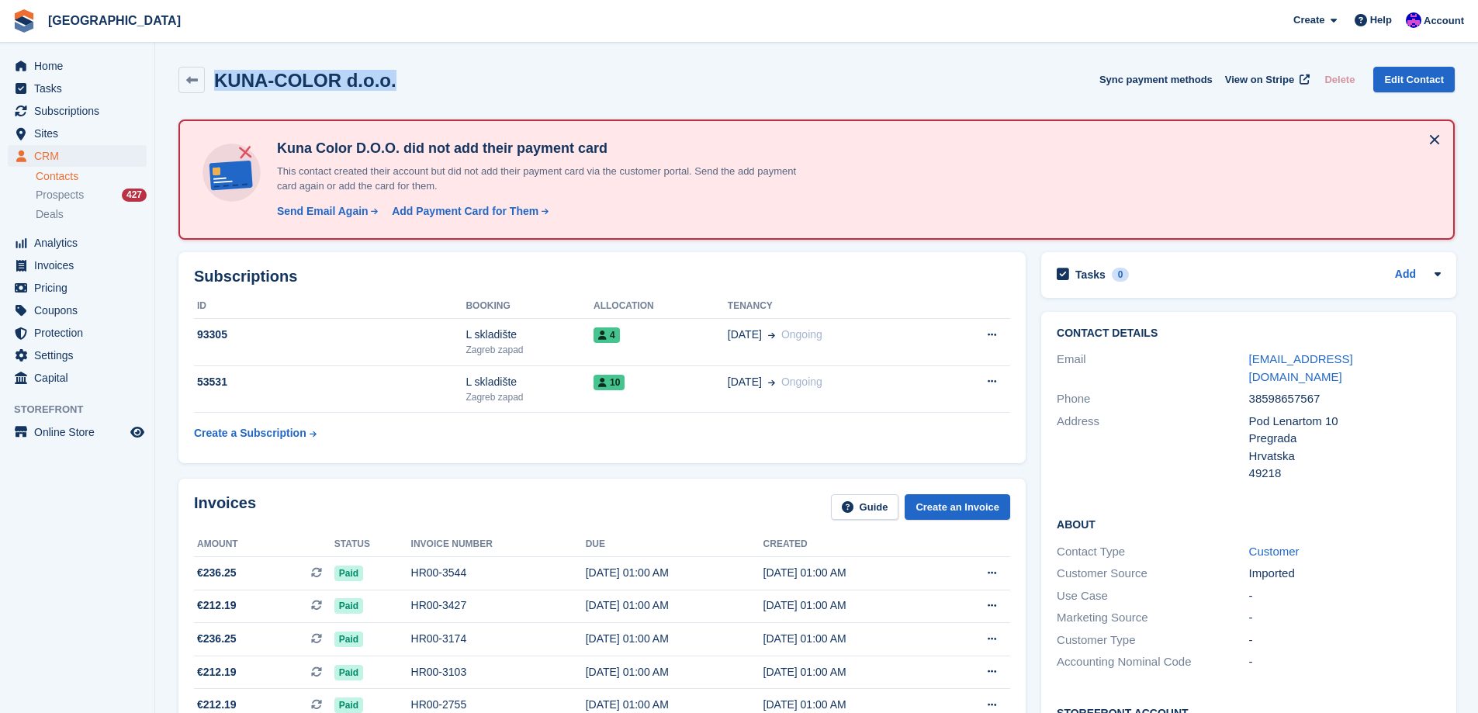
drag, startPoint x: 361, startPoint y: 73, endPoint x: 217, endPoint y: 65, distance: 144.5
click at [217, 65] on div "KUNA-COLOR d.o.o. Sync payment methods View on Stripe Delete Edit Contact" at bounding box center [816, 83] width 1291 height 48
copy h2 "KUNA-COLOR d.o.o."
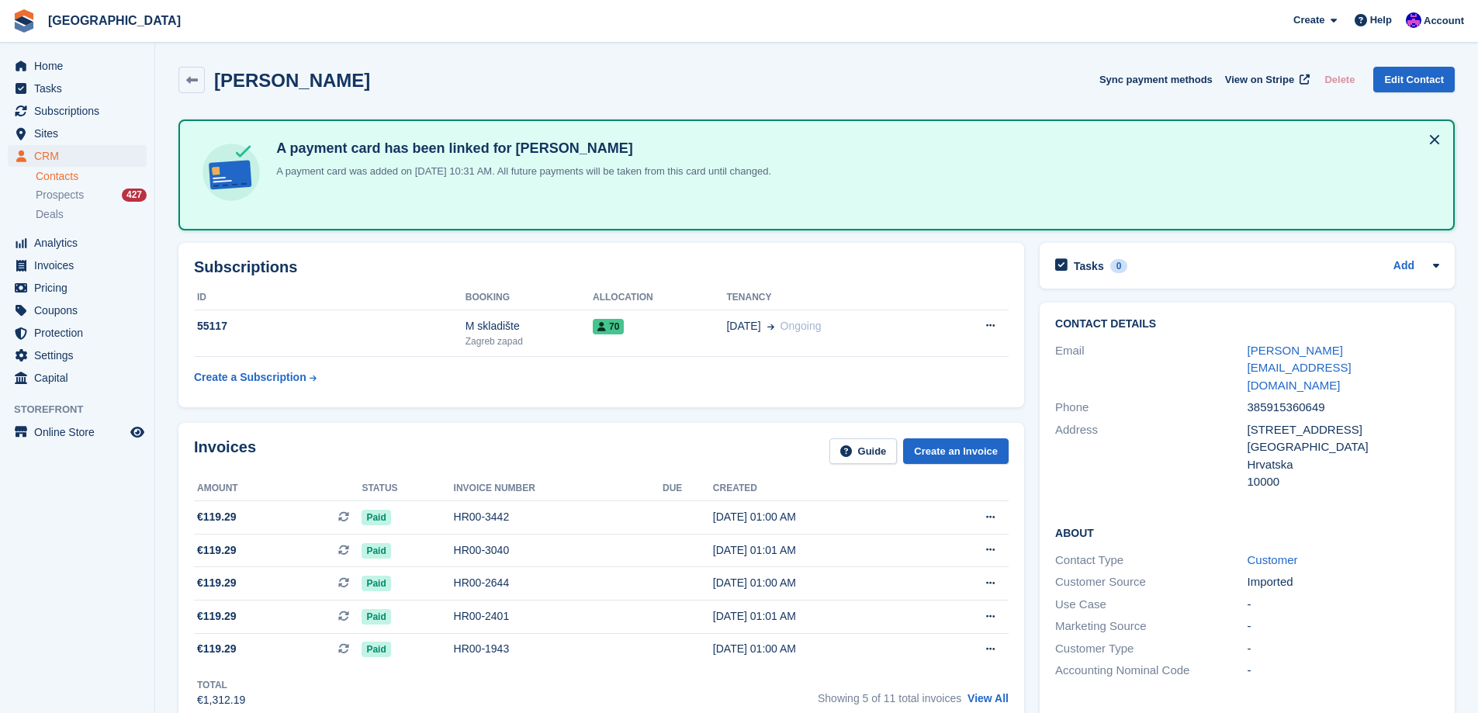
drag, startPoint x: 385, startPoint y: 81, endPoint x: 218, endPoint y: 78, distance: 166.8
click at [218, 78] on div "Tihomir Bzdilik Sync payment methods View on Stripe Delete Edit Contact" at bounding box center [816, 80] width 1276 height 26
copy h2 "Tihomir Bzdilik"
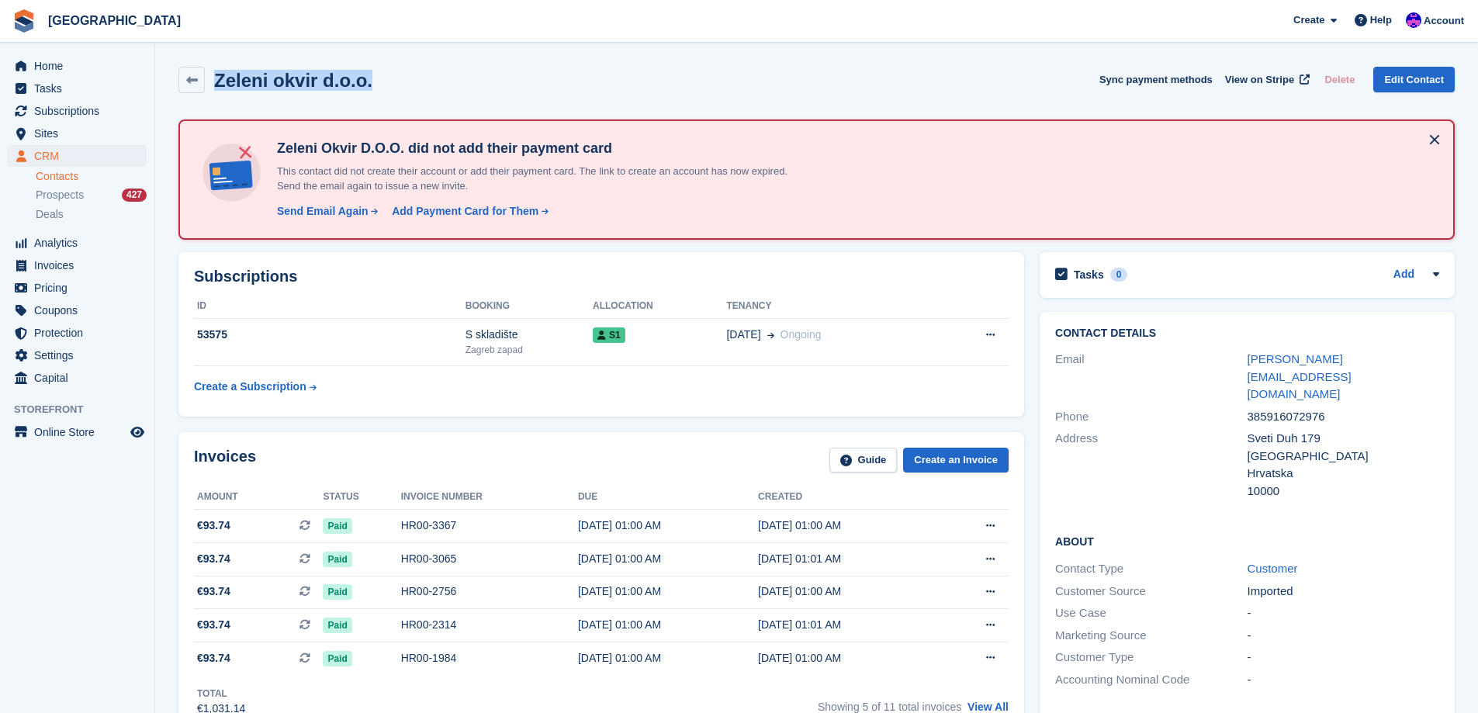
drag, startPoint x: 413, startPoint y: 84, endPoint x: 218, endPoint y: 96, distance: 195.1
click at [218, 96] on div "Zeleni okvir d.o.o. Sync payment methods View on Stripe Delete Edit Contact" at bounding box center [816, 83] width 1291 height 48
copy h2 "Zeleni okvir d.o.o."
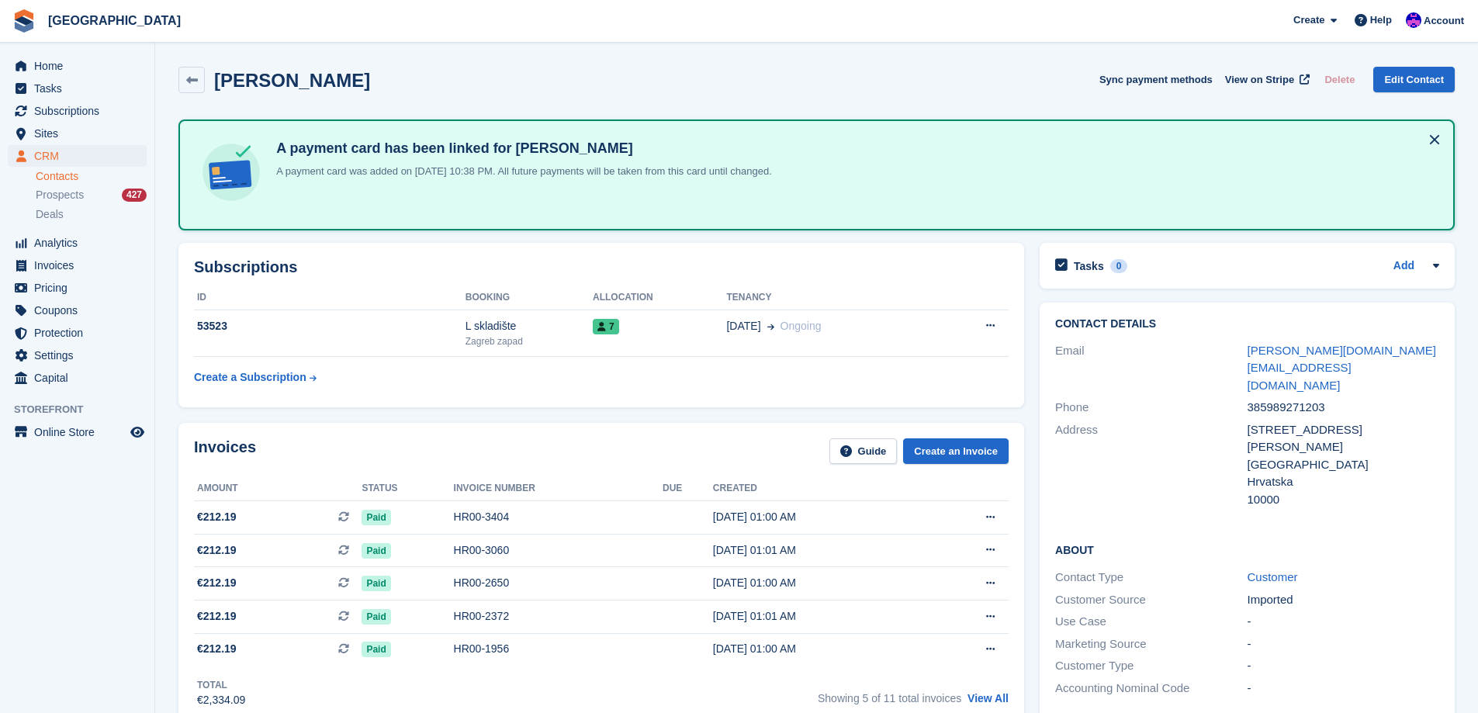
drag, startPoint x: 356, startPoint y: 75, endPoint x: 217, endPoint y: 78, distance: 138.9
click at [217, 78] on div "[PERSON_NAME] Sync payment methods View on Stripe Delete Edit Contact" at bounding box center [816, 80] width 1276 height 26
copy h2 "[PERSON_NAME]"
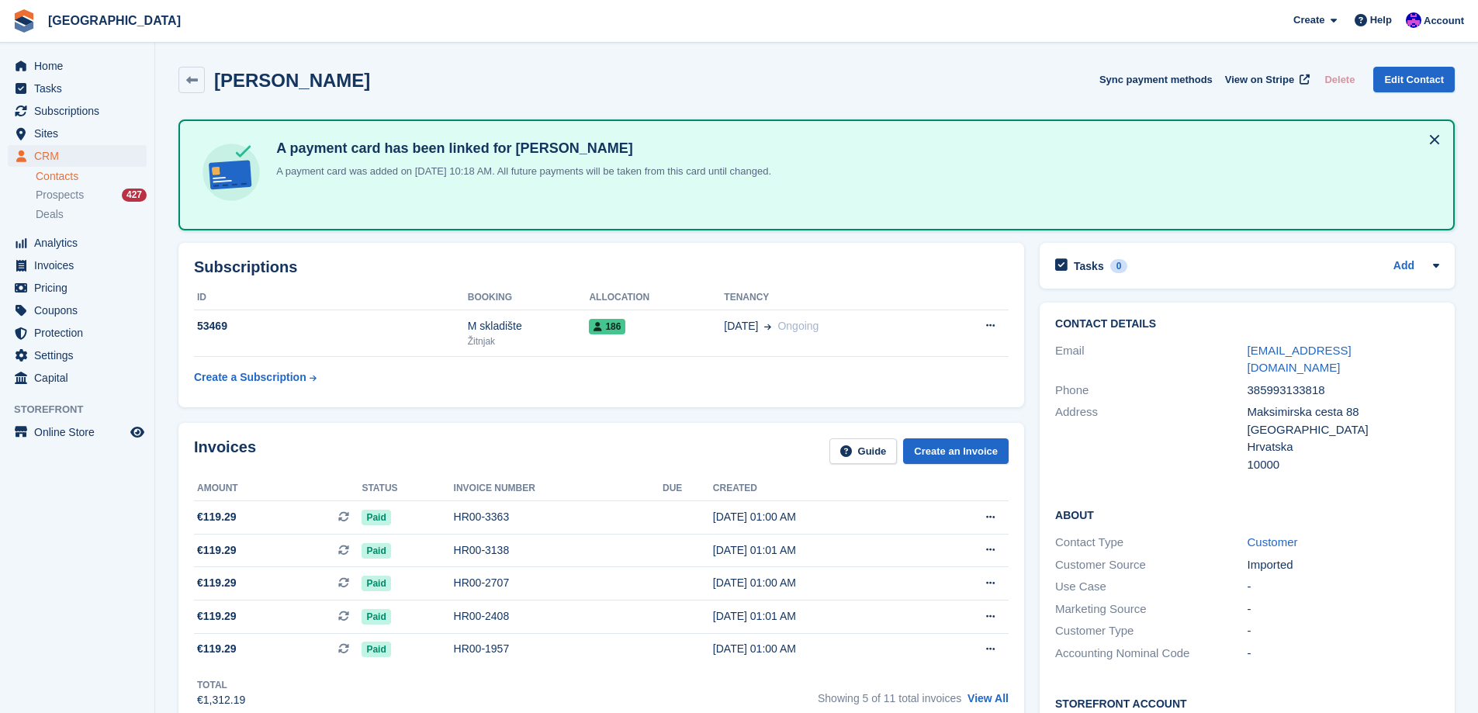
drag, startPoint x: 387, startPoint y: 92, endPoint x: 215, endPoint y: 73, distance: 173.3
click at [215, 73] on div "Miran Cvitković Sync payment methods View on Stripe Delete Edit Contact" at bounding box center [816, 80] width 1276 height 26
copy h2 "Miran Cvitković"
click at [1440, 85] on link "Edit Contact" at bounding box center [1413, 80] width 81 height 26
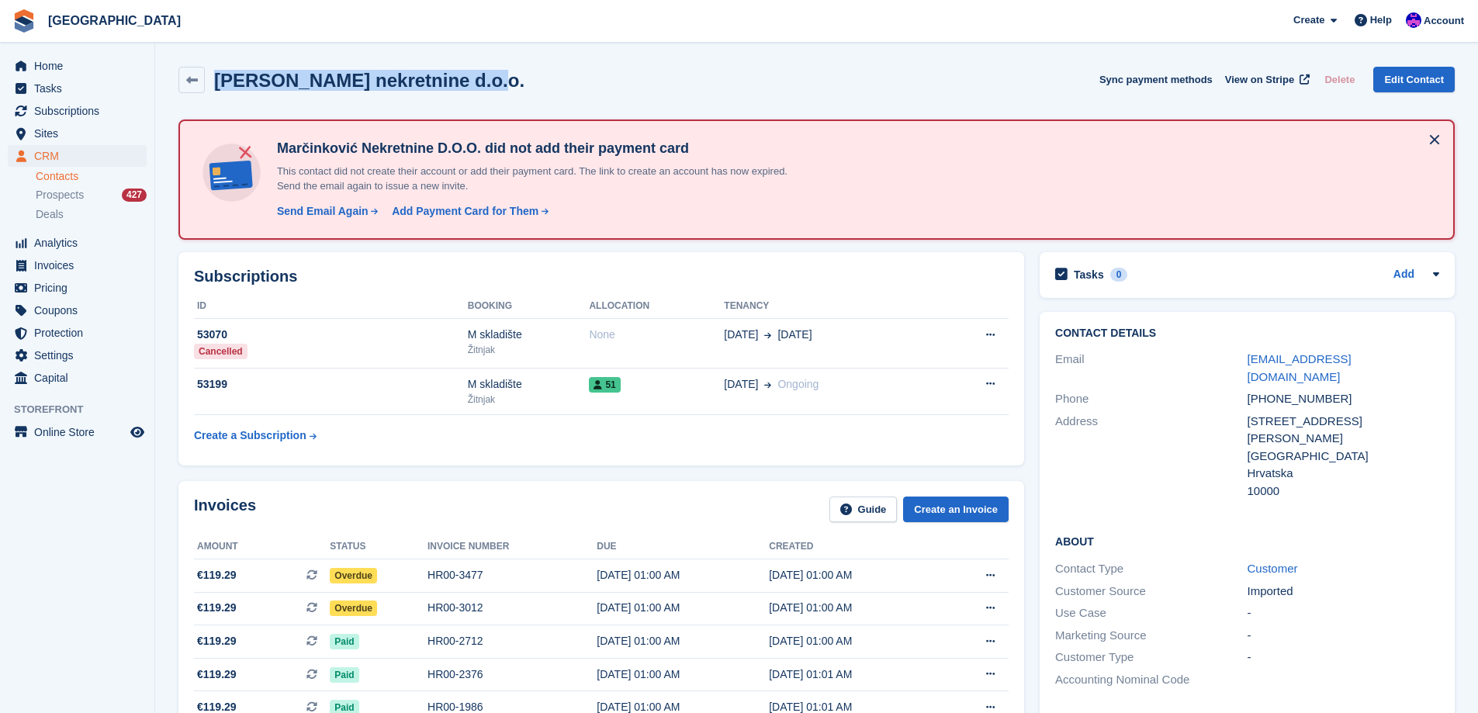
drag, startPoint x: 503, startPoint y: 85, endPoint x: 220, endPoint y: 74, distance: 283.3
click at [220, 74] on div "Marčinković nekretnine d.o.o. Sync payment methods View on Stripe Delete Edit C…" at bounding box center [816, 80] width 1276 height 26
copy h2 "Marčinković nekretnine d.o.o."
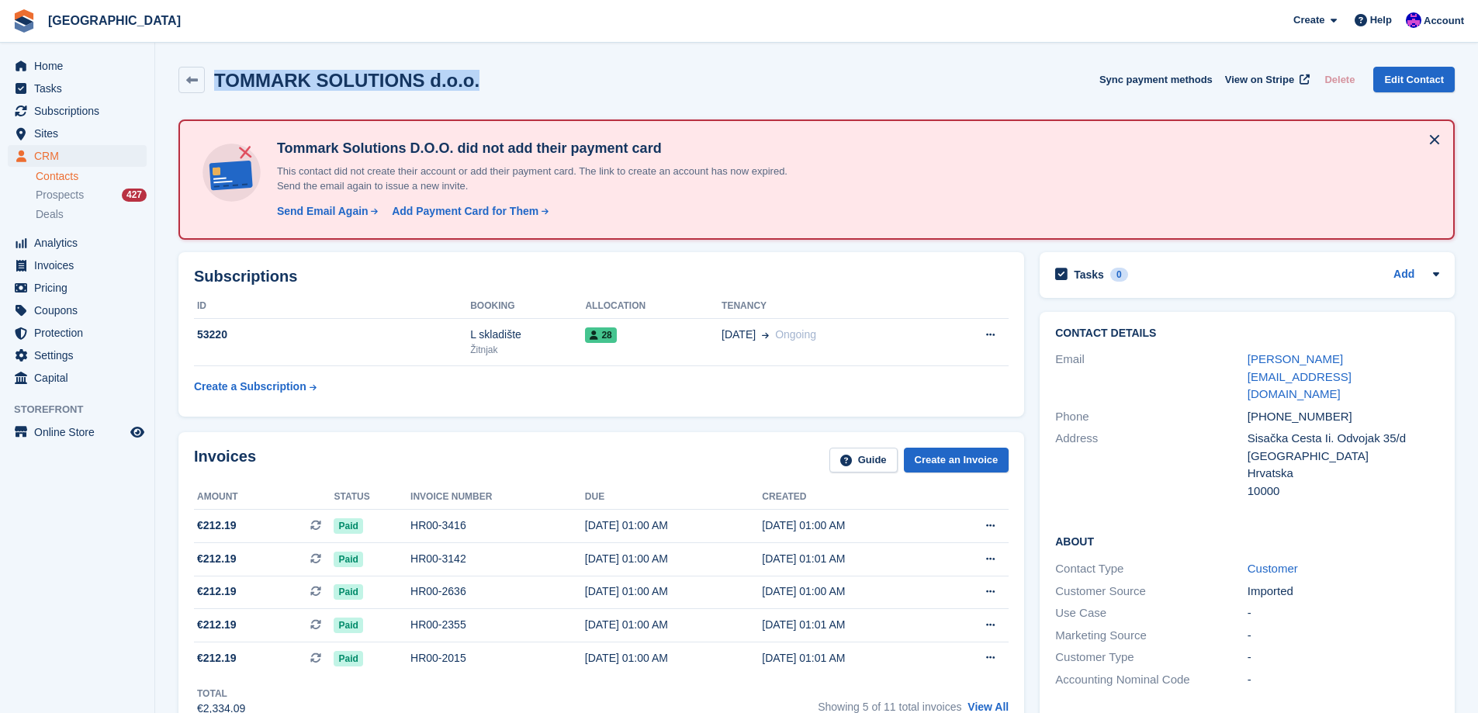
drag, startPoint x: 437, startPoint y: 76, endPoint x: 216, endPoint y: 83, distance: 221.9
click at [216, 83] on div "TOMMARK SOLUTIONS d.o.o. Sync payment methods View on Stripe Delete Edit Contact" at bounding box center [816, 80] width 1276 height 26
copy h2 "TOMMARK SOLUTIONS d.o.o."
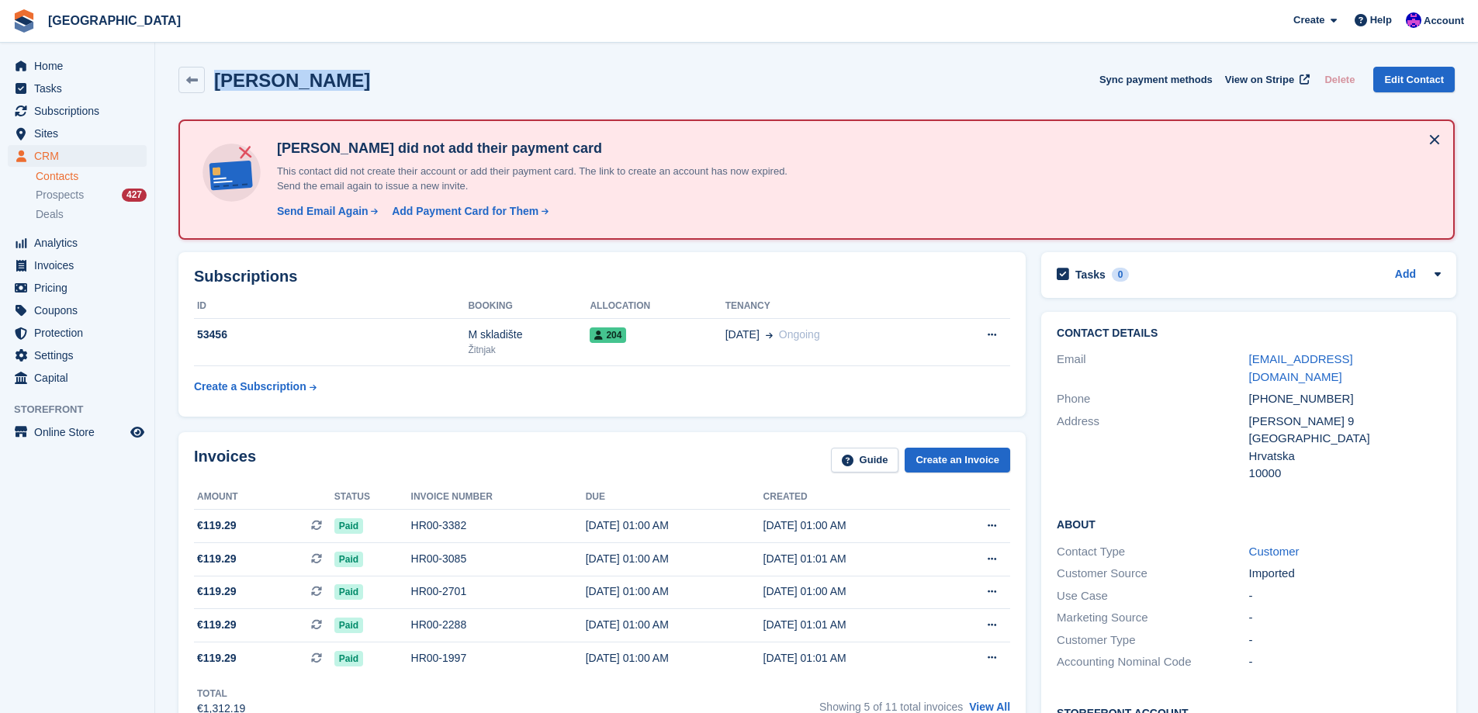
drag, startPoint x: 377, startPoint y: 95, endPoint x: 215, endPoint y: 91, distance: 162.2
click at [215, 91] on div "Željka Anušić Sync payment methods View on Stripe Delete Edit Contact" at bounding box center [816, 83] width 1291 height 48
copy h2 "Željka Anušić"
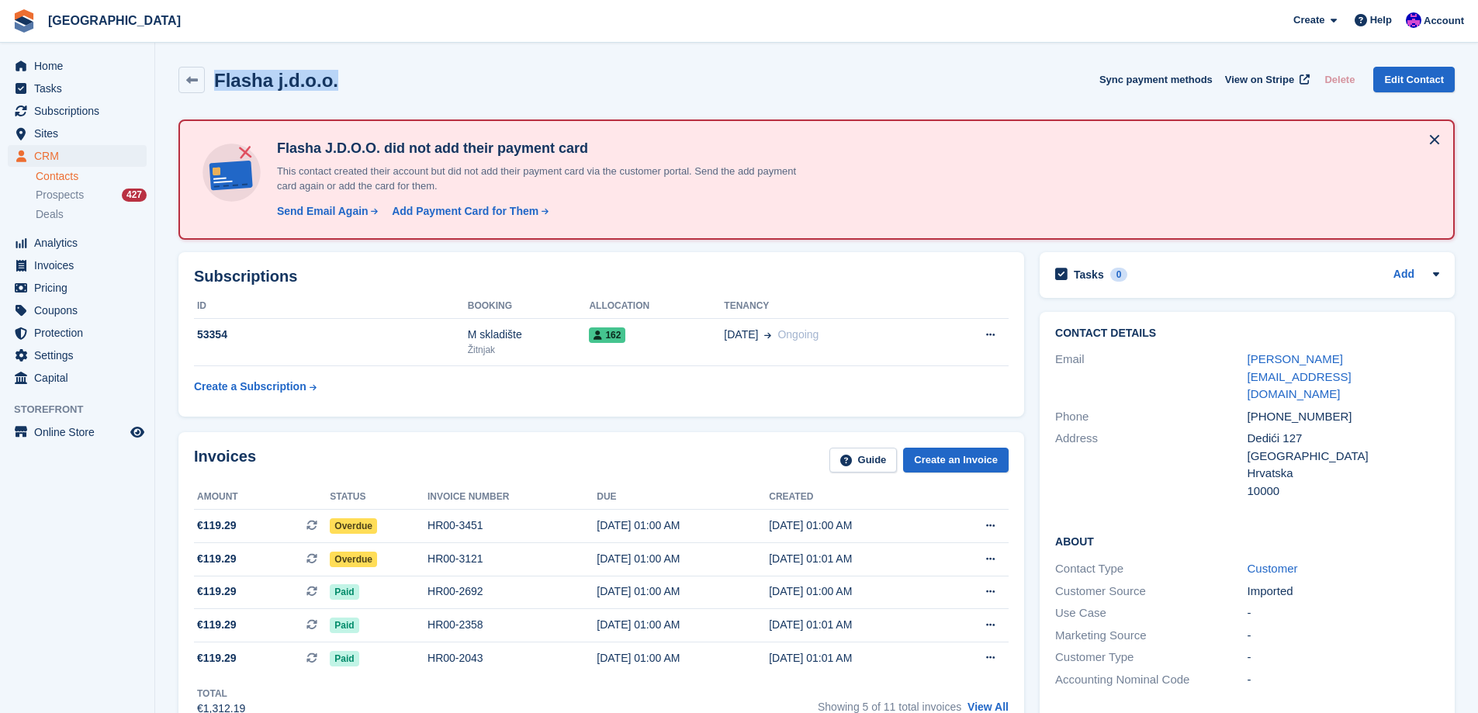
drag, startPoint x: 350, startPoint y: 85, endPoint x: 218, endPoint y: 79, distance: 132.0
click at [218, 79] on div "Flasha j.d.o.o. Sync payment methods View on Stripe Delete Edit Contact" at bounding box center [816, 80] width 1276 height 26
copy h2 "Flasha j.d.o.o."
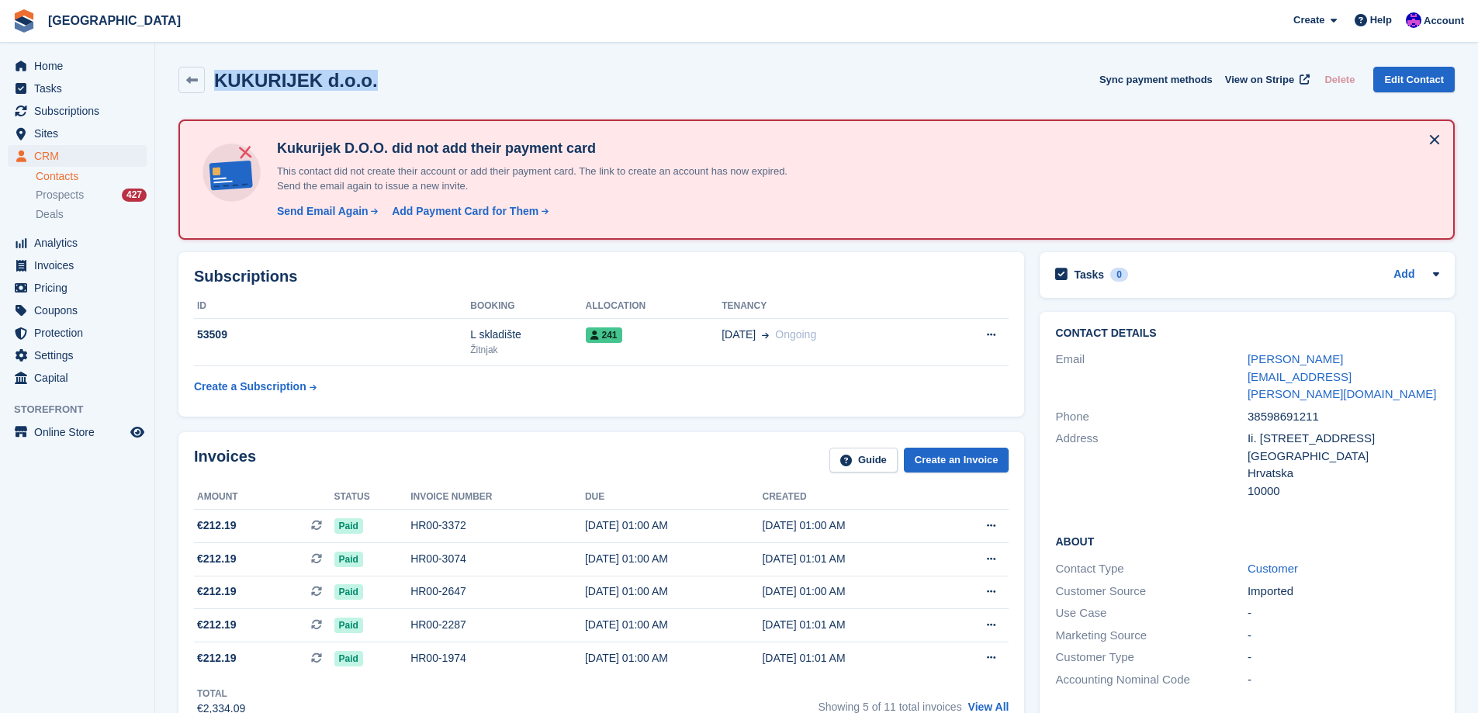
drag, startPoint x: 391, startPoint y: 77, endPoint x: 219, endPoint y: 88, distance: 171.8
click at [219, 88] on div "KUKURIJEK d.o.o. Sync payment methods View on Stripe Delete Edit Contact" at bounding box center [816, 80] width 1276 height 26
copy h2 "KUKURIJEK d.o.o."
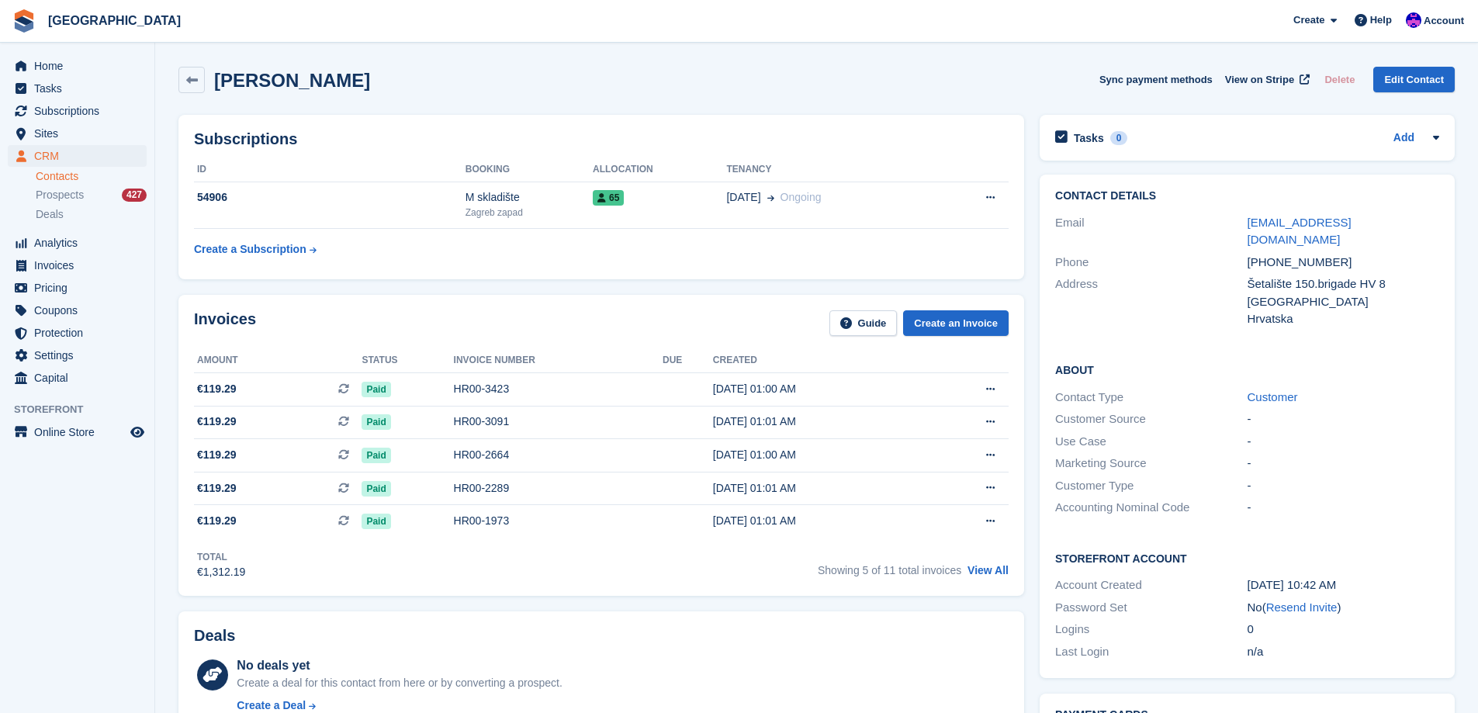
drag, startPoint x: 384, startPoint y: 77, endPoint x: 214, endPoint y: 78, distance: 169.9
click at [214, 78] on div "[PERSON_NAME] Sync payment methods View on Stripe Delete Edit Contact" at bounding box center [816, 80] width 1276 height 26
copy h2 "[PERSON_NAME]"
click at [81, 132] on span "Sites" at bounding box center [80, 134] width 93 height 22
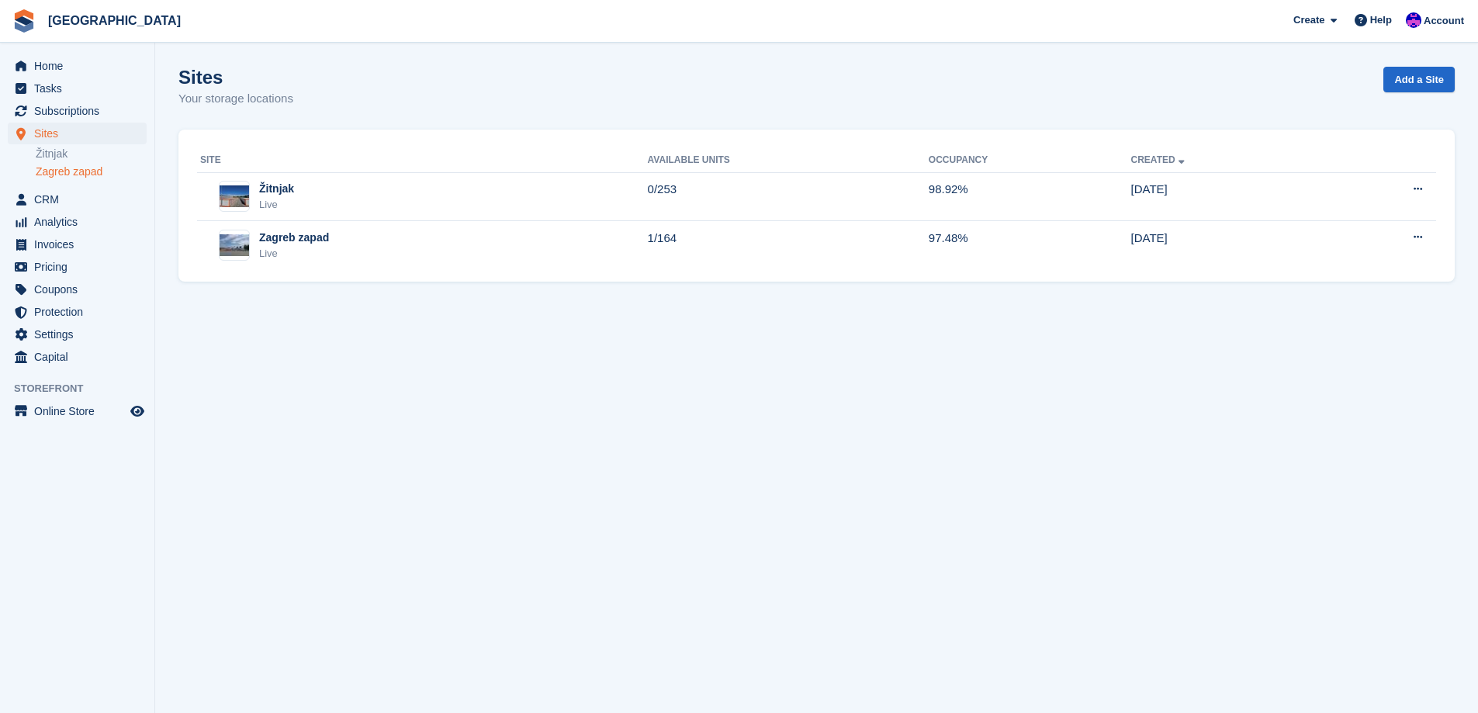
click at [68, 171] on link "Zagreb zapad" at bounding box center [91, 171] width 111 height 15
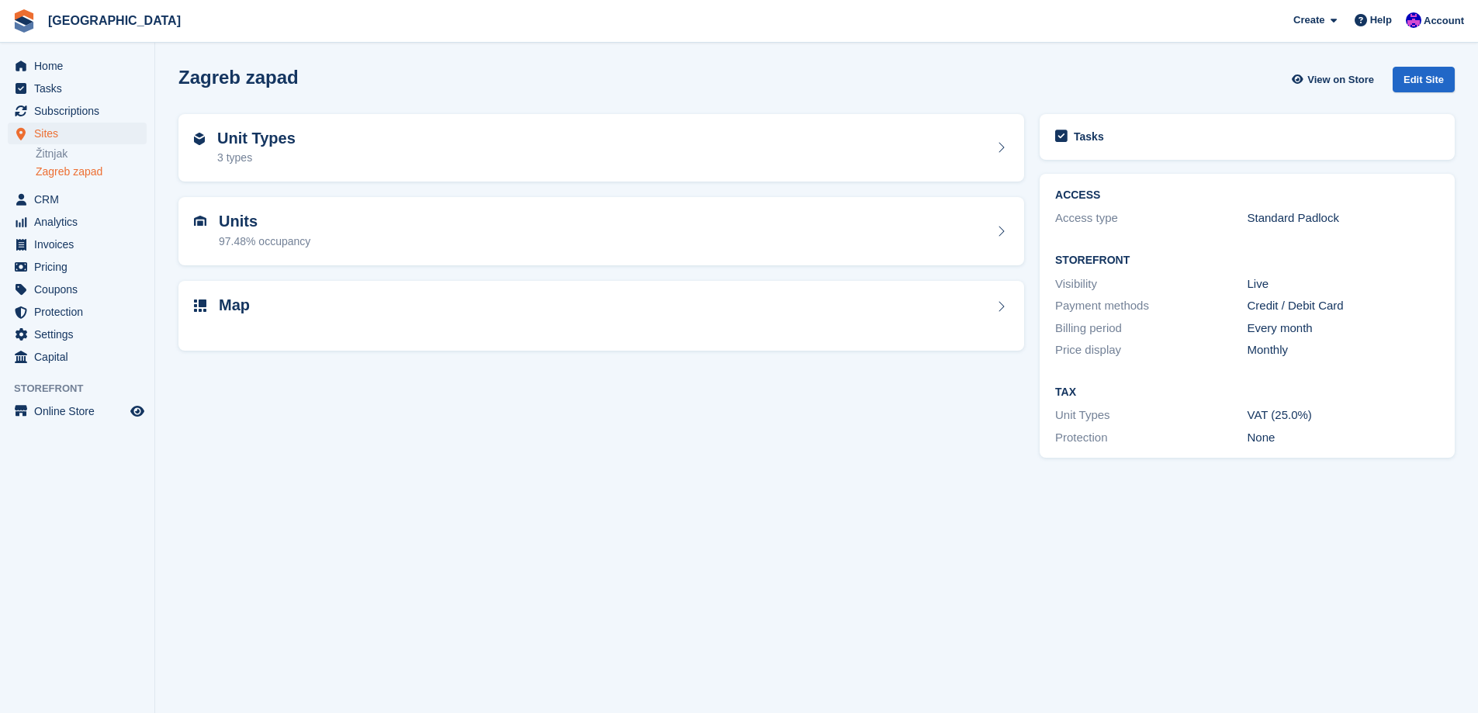
click at [317, 316] on div at bounding box center [601, 325] width 814 height 19
